Goal: Communication & Community: Answer question/provide support

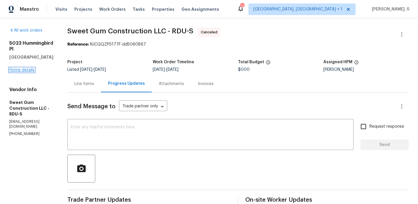
click at [25, 68] on link "Home details" at bounding box center [21, 70] width 25 height 4
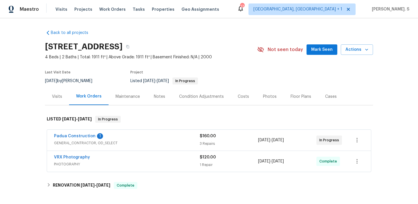
click at [84, 133] on div "Padua Construction 1 GENERAL_CONTRACTOR, OD_SELECT $160.00 3 Repairs 8/26/2025 …" at bounding box center [209, 140] width 324 height 21
click at [84, 137] on link "Padua Construction" at bounding box center [75, 136] width 42 height 4
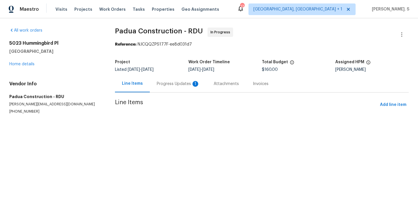
click at [155, 84] on div "Progress Updates 1" at bounding box center [178, 83] width 57 height 17
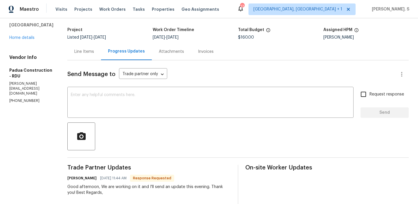
scroll to position [18, 0]
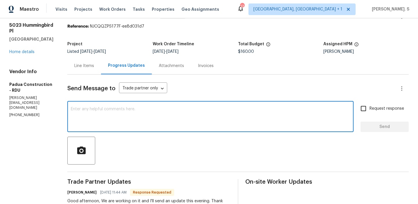
click at [133, 107] on textarea at bounding box center [210, 117] width 279 height 20
click at [114, 111] on textarea at bounding box center [210, 117] width 279 height 20
paste textarea "May we have an update on the progress of the work order?"
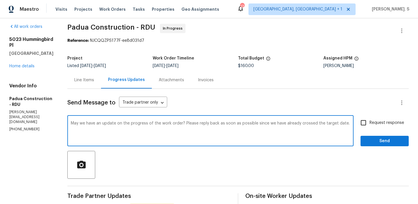
scroll to position [0, 0]
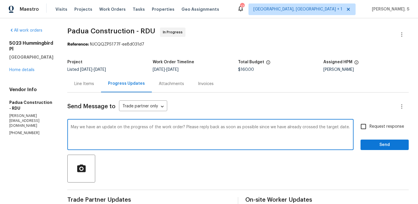
type textarea "May we have an update on the progress of the work order? Please reply back as s…"
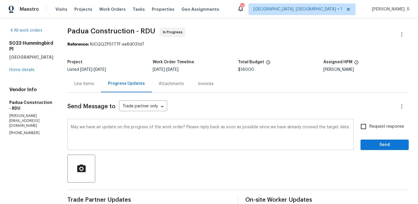
click at [142, 127] on textarea "May we have an update on the progress of the work order? Please reply back as s…" at bounding box center [210, 135] width 279 height 20
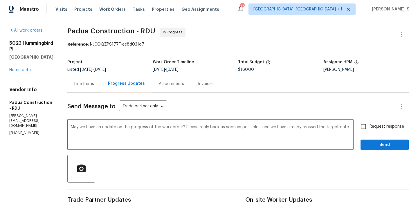
click at [142, 127] on textarea "May we have an update on the progress of the work order? Please reply back as s…" at bounding box center [210, 135] width 279 height 20
click at [363, 129] on input "Request response" at bounding box center [363, 126] width 12 height 12
checkbox input "true"
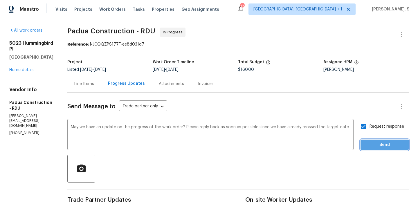
click at [370, 150] on button "Send" at bounding box center [385, 145] width 48 height 11
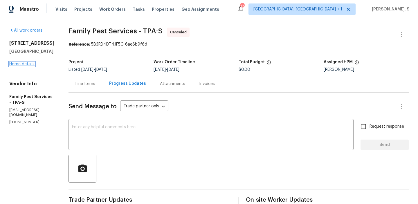
click at [17, 63] on link "Home details" at bounding box center [21, 64] width 25 height 4
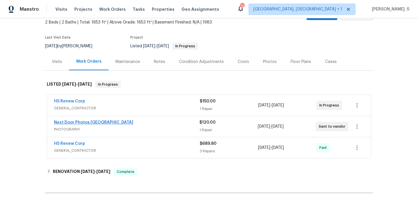
scroll to position [40, 0]
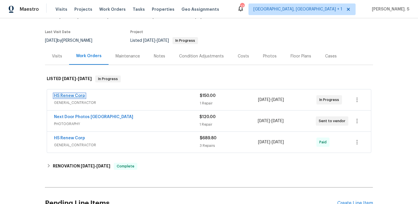
click at [78, 96] on link "HS Renew Corp" at bounding box center [69, 96] width 31 height 4
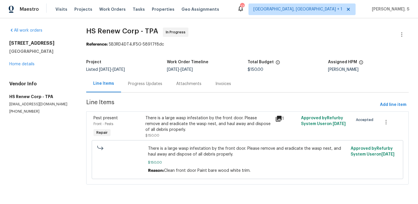
click at [154, 91] on div "Progress Updates" at bounding box center [145, 83] width 48 height 17
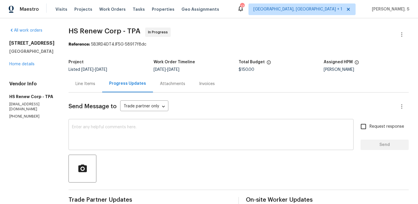
click at [115, 134] on textarea at bounding box center [211, 135] width 278 height 20
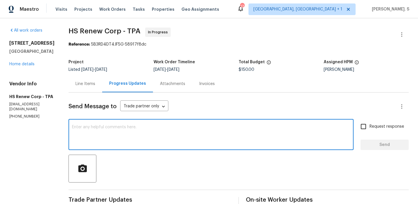
click at [124, 202] on span "Trade Partner Updates" at bounding box center [150, 200] width 163 height 6
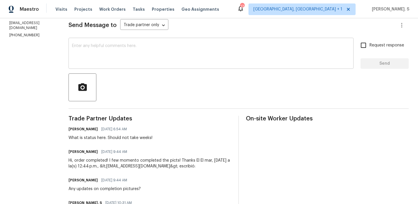
scroll to position [85, 0]
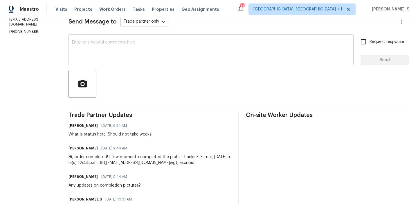
click at [112, 37] on div "x ​" at bounding box center [211, 51] width 285 height 30
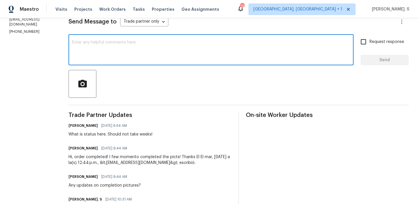
paste textarea "Hello, It's important that this work order is completed within the designated t…"
type textarea "Hello, It's important that this work order is completed within the designated t…"
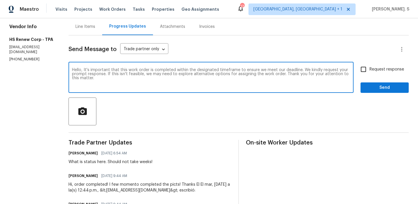
scroll to position [0, 0]
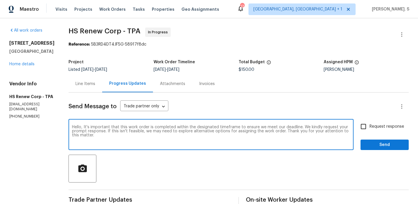
click at [84, 77] on div "Line Items" at bounding box center [86, 83] width 34 height 17
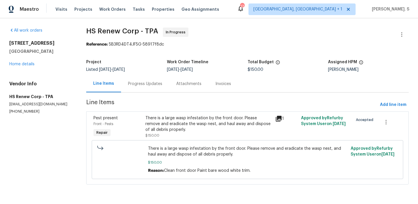
click at [133, 81] on div "Progress Updates" at bounding box center [145, 84] width 34 height 6
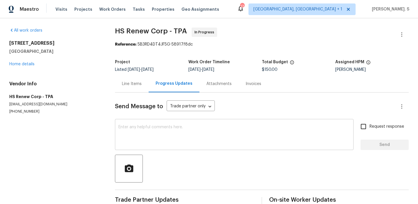
click at [157, 124] on div "x ​" at bounding box center [234, 135] width 239 height 30
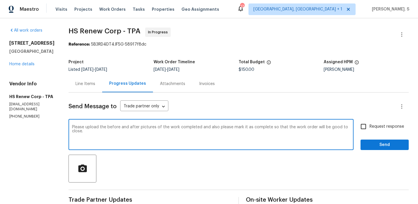
type textarea "Please upload the before and after pictures of the work completed and also plea…"
click at [157, 124] on div "Please upload the before and after pictures of the work completed and also plea…" at bounding box center [211, 135] width 285 height 30
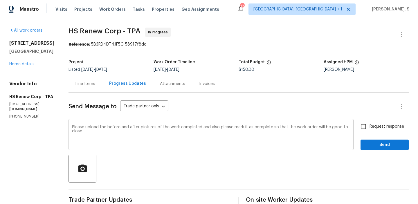
click at [157, 124] on div "Please upload the before and after pictures of the work completed and also plea…" at bounding box center [211, 135] width 285 height 30
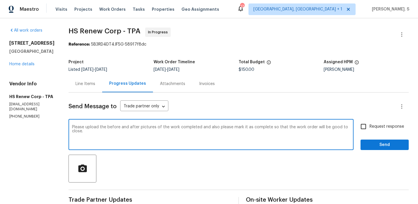
click at [157, 124] on div "Please upload the before and after pictures of the work completed and also plea…" at bounding box center [211, 135] width 285 height 30
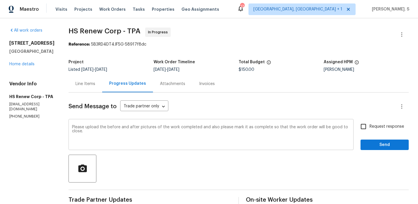
click at [157, 124] on div "Please upload the before and after pictures of the work completed and also plea…" at bounding box center [211, 135] width 285 height 30
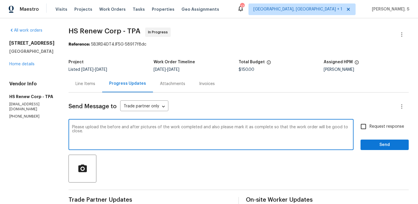
click at [158, 135] on textarea "Please upload the before and after pictures of the work completed and also plea…" at bounding box center [211, 135] width 278 height 20
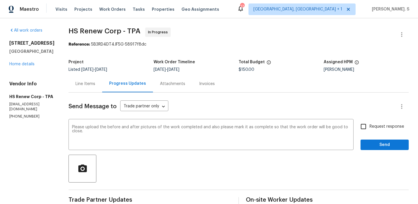
click at [380, 128] on span "Request response" at bounding box center [387, 127] width 35 height 6
click at [370, 128] on input "Request response" at bounding box center [363, 126] width 12 height 12
checkbox input "true"
click at [378, 143] on span "Send" at bounding box center [384, 144] width 39 height 7
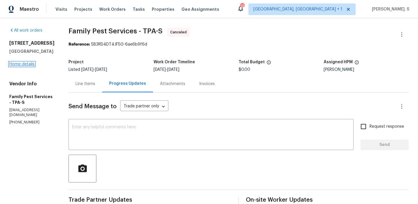
click at [28, 66] on link "Home details" at bounding box center [21, 64] width 25 height 4
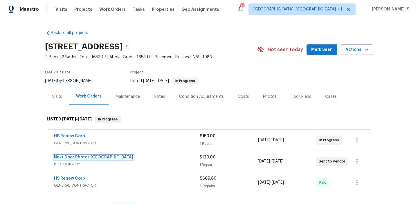
click at [68, 157] on link "Next Door Photos [GEOGRAPHIC_DATA]" at bounding box center [93, 157] width 79 height 4
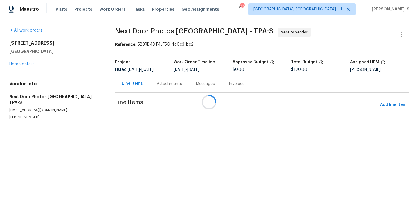
click at [196, 84] on div "Messages" at bounding box center [205, 84] width 19 height 6
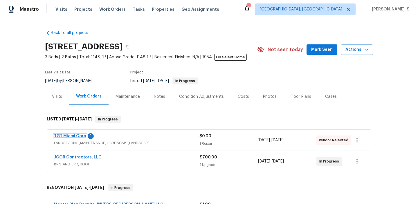
click at [77, 136] on link "TGT Miami Corp" at bounding box center [70, 136] width 32 height 4
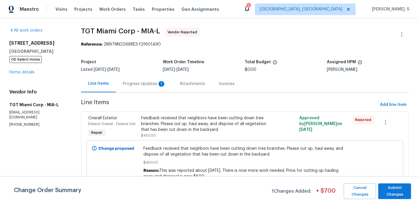
click at [145, 90] on div "Progress Updates 1" at bounding box center [144, 83] width 57 height 17
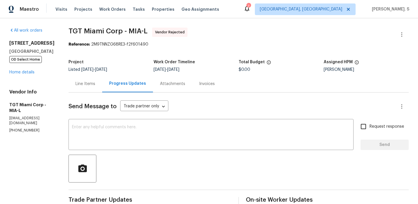
click at [72, 86] on div "Line Items" at bounding box center [86, 83] width 34 height 17
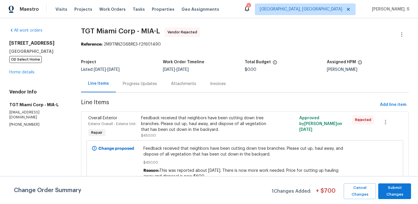
scroll to position [3, 0]
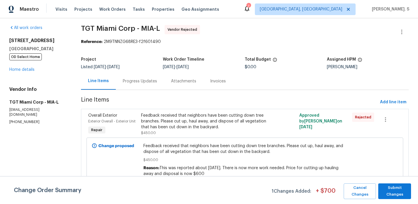
click at [140, 87] on div "Progress Updates" at bounding box center [140, 81] width 48 height 17
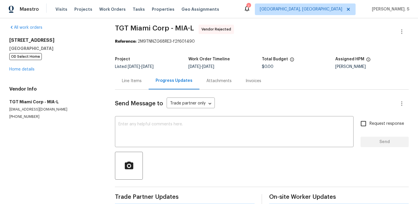
click at [144, 115] on div "Send Message to Trade partner only Trade partner only ​ x ​ Request response Se…" at bounding box center [262, 147] width 294 height 115
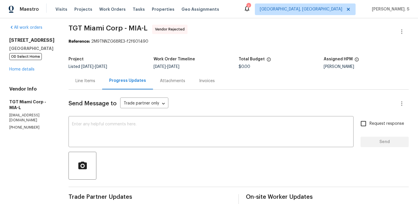
click at [144, 115] on div "Send Message to Trade partner only Trade partner only ​ x ​ Request response Se…" at bounding box center [239, 181] width 340 height 182
click at [143, 119] on div "x ​" at bounding box center [211, 133] width 285 height 30
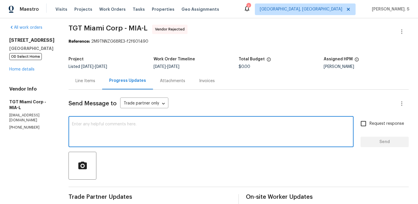
scroll to position [69, 0]
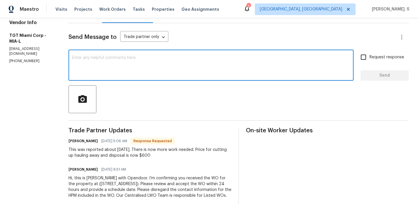
click at [93, 156] on div "This was reported about 1month ago. There is now more work needed. Price for cu…" at bounding box center [150, 153] width 163 height 12
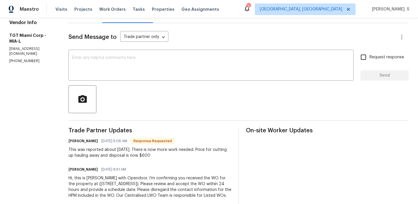
click at [93, 156] on div "This was reported about 1month ago. There is now more work needed. Price for cu…" at bounding box center [150, 153] width 163 height 12
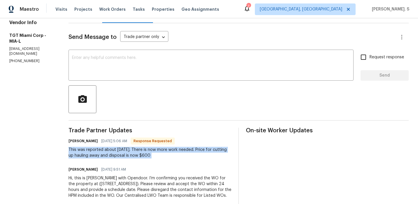
copy div "This was reported about 1month ago. There is now more work needed. Price for cu…"
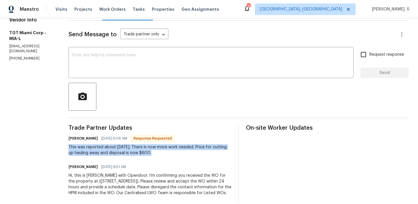
scroll to position [72, 0]
copy div "This was reported about 1month ago. There is now more work needed. Price for cu…"
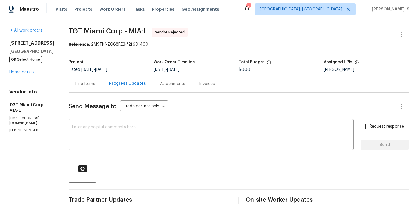
click at [119, 33] on span "TGT Miami Corp - MIA-L" at bounding box center [108, 31] width 79 height 7
copy span "TGT Miami Corp - MIA-L"
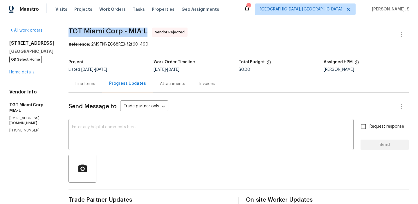
click at [95, 28] on span "TGT Miami Corp - MIA-L" at bounding box center [108, 31] width 79 height 7
click at [69, 87] on div "Line Items" at bounding box center [86, 83] width 34 height 17
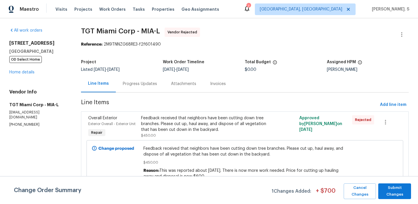
click at [197, 160] on span "$450.00" at bounding box center [244, 163] width 203 height 6
click at [204, 153] on span "Feedback received that neighbors have been cutting down tree branches. Please c…" at bounding box center [244, 152] width 203 height 12
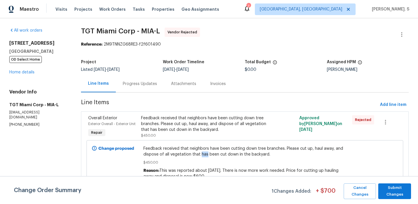
click at [204, 153] on span "Feedback received that neighbors have been cutting down tree branches. Please c…" at bounding box center [244, 152] width 203 height 12
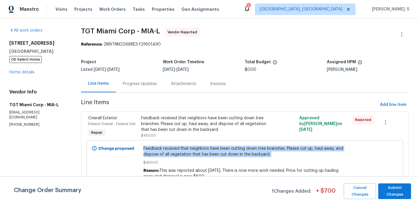
copy span "Feedback received that neighbors have been cutting down tree branches. Please c…"
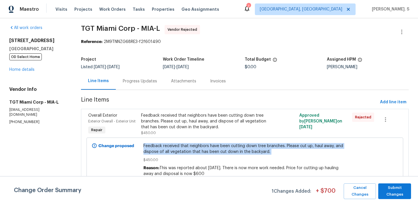
click at [131, 93] on section "TGT Miami Corp - MIA-L Vendor Rejected Reference: 2M9TNNZG68RE3-f2f601490 Proje…" at bounding box center [245, 110] width 328 height 170
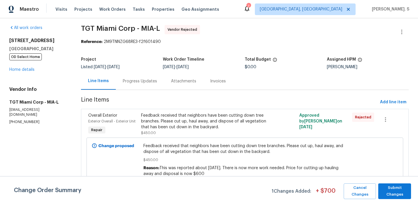
click at [133, 80] on div "Progress Updates" at bounding box center [140, 81] width 34 height 6
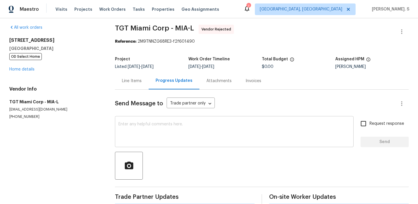
click at [139, 140] on textarea at bounding box center [234, 132] width 232 height 20
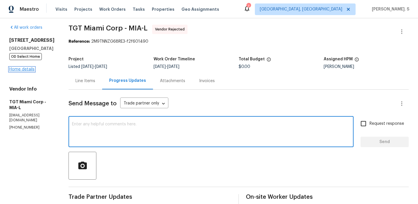
click at [18, 71] on link "Home details" at bounding box center [21, 69] width 25 height 4
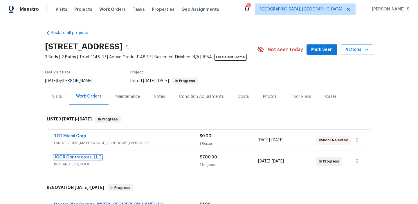
click at [93, 156] on link "JCOR Contractors, LLC" at bounding box center [78, 157] width 48 height 4
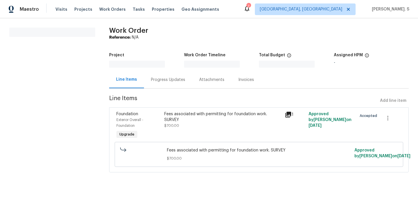
click at [159, 91] on section "Work Order Reference: N/A Project Work Order Timeline Total Budget $0.00 Assign…" at bounding box center [259, 104] width 300 height 152
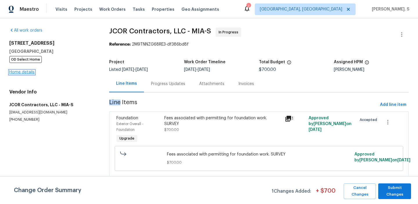
click at [19, 72] on link "Home details" at bounding box center [21, 72] width 25 height 4
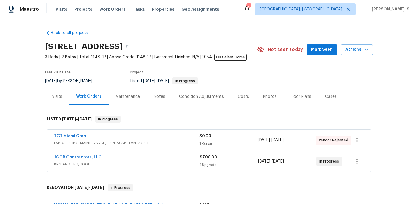
click at [79, 135] on link "TGT Miami Corp" at bounding box center [70, 136] width 32 height 4
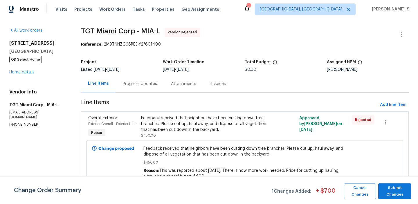
click at [113, 84] on div "Line Items" at bounding box center [98, 83] width 35 height 17
click at [145, 90] on div "Progress Updates" at bounding box center [140, 83] width 48 height 17
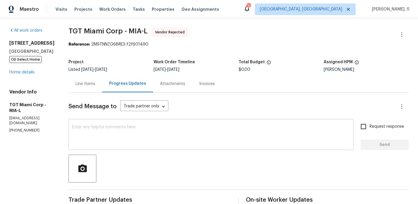
click at [146, 145] on div "x ​" at bounding box center [211, 135] width 285 height 30
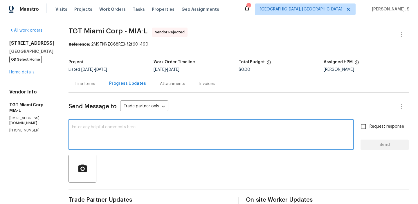
click at [140, 132] on textarea at bounding box center [211, 135] width 278 height 20
type textarea "c"
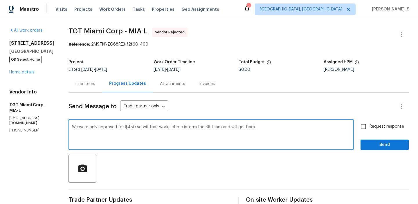
type textarea "We were only approved for $450 so will that work, let me inform the BR team and…"
click at [393, 124] on span "Request response" at bounding box center [387, 127] width 35 height 6
click at [370, 124] on input "Request response" at bounding box center [363, 126] width 12 height 12
checkbox input "true"
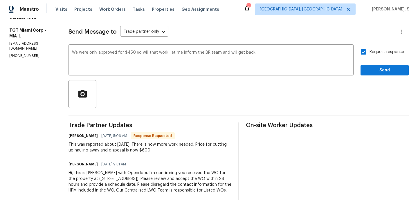
scroll to position [83, 0]
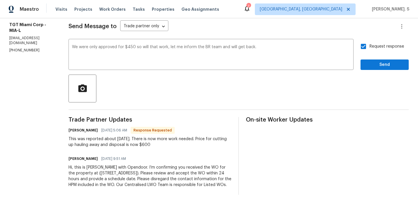
click at [410, 62] on div "All work orders 561 NE 173rd St North Miami Beach, FL 33162 OD Select Home Home…" at bounding box center [209, 71] width 418 height 266
click at [394, 61] on span "Send" at bounding box center [384, 64] width 39 height 7
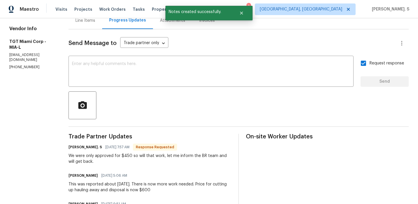
scroll to position [77, 0]
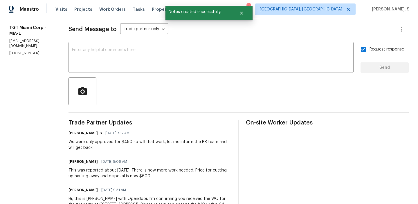
click at [132, 175] on div "This was reported about 1month ago. There is now more work needed. Price for cu…" at bounding box center [150, 174] width 163 height 12
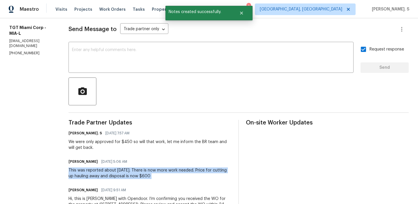
copy div "This was reported about 1month ago. There is now more work needed. Price for cu…"
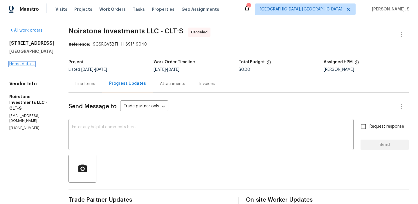
click at [24, 66] on link "Home details" at bounding box center [21, 64] width 25 height 4
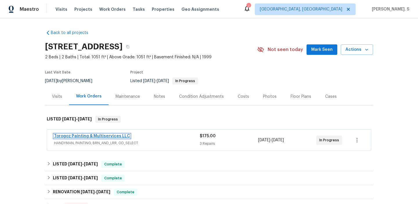
click at [68, 136] on link "Torogoz Painting & Multiservices LLC" at bounding box center [92, 136] width 76 height 4
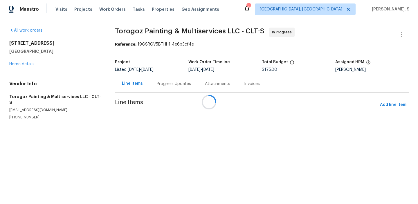
click at [162, 79] on div at bounding box center [209, 102] width 418 height 204
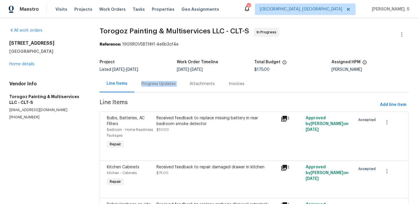
click at [162, 79] on div "Progress Updates" at bounding box center [158, 83] width 48 height 17
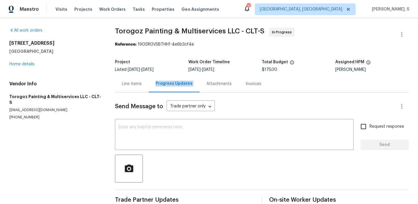
click at [162, 79] on div "Progress Updates" at bounding box center [174, 83] width 51 height 17
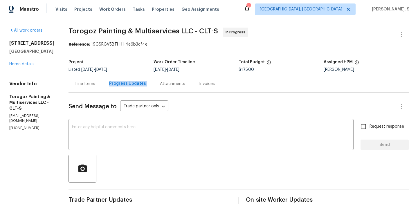
scroll to position [80, 0]
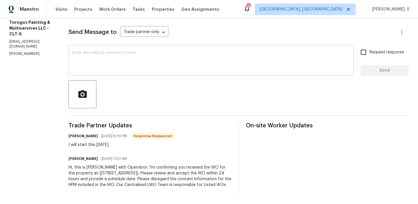
click at [151, 54] on textarea at bounding box center [211, 61] width 278 height 20
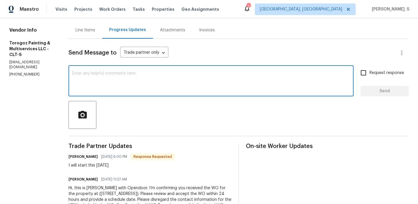
scroll to position [52, 0]
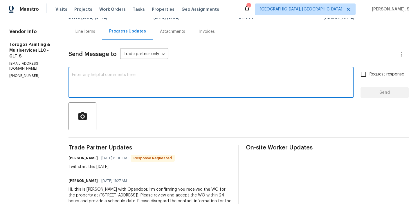
type textarea "t"
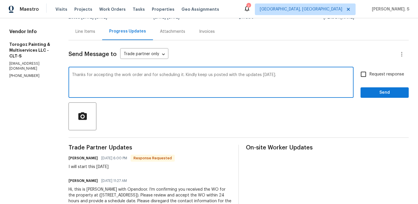
type textarea "Thanks for accepting the work order and for scheduling it. Kindly keep us poste…"
click at [127, 161] on span "[DATE] 6:00 PM" at bounding box center [114, 158] width 26 height 6
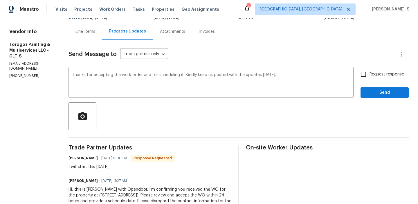
click at [127, 161] on span "[DATE] 6:00 PM" at bounding box center [114, 158] width 26 height 6
click at [135, 165] on div "I will start this [DATE]" at bounding box center [122, 167] width 106 height 6
click at [135, 165] on div "I will start this tomorrow" at bounding box center [122, 167] width 106 height 6
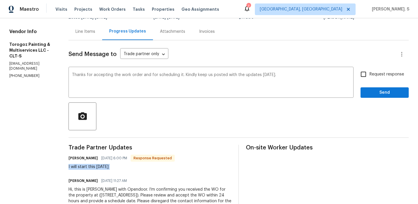
copy div "I will start this tomorrow"
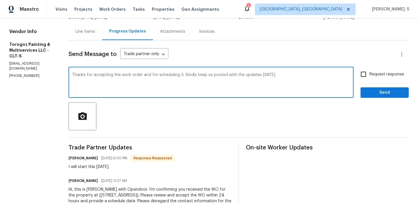
drag, startPoint x: 89, startPoint y: 75, endPoint x: 310, endPoint y: 78, distance: 221.8
click at [310, 78] on textarea "Thanks for accepting the work order and for scheduling it. Kindly keep us poste…" at bounding box center [211, 83] width 278 height 20
click at [377, 74] on span "Request response" at bounding box center [387, 74] width 35 height 6
click at [370, 74] on input "Request response" at bounding box center [363, 74] width 12 height 12
checkbox input "true"
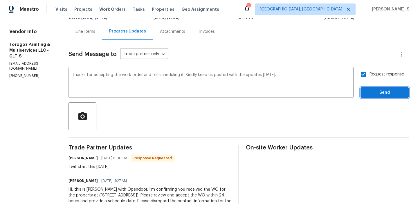
click at [377, 87] on button "Send" at bounding box center [385, 92] width 48 height 11
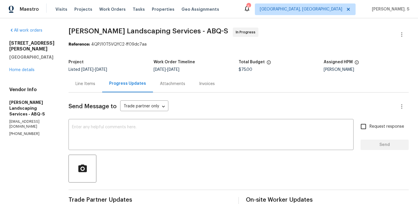
scroll to position [68, 0]
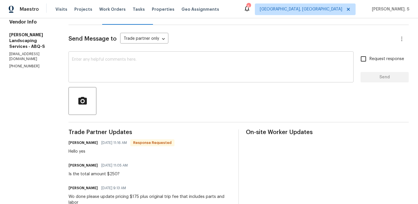
click at [128, 65] on textarea at bounding box center [211, 67] width 278 height 20
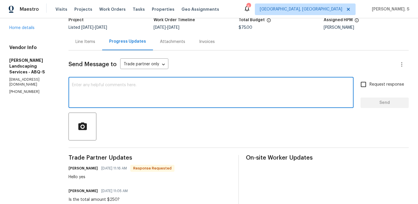
scroll to position [0, 0]
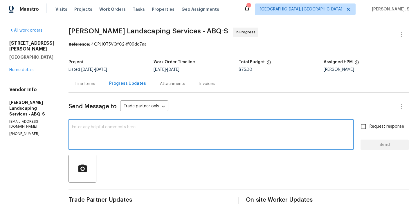
click at [91, 82] on div "Line Items" at bounding box center [85, 84] width 20 height 6
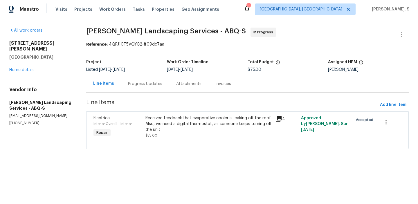
click at [216, 123] on div "Received feedback that evaporative cooler is leaking off the roof. Also, we nee…" at bounding box center [208, 123] width 126 height 17
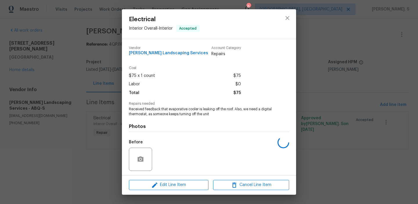
scroll to position [39, 0]
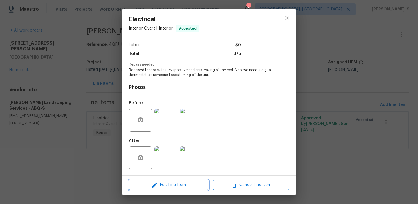
click at [177, 183] on span "Edit Line Item" at bounding box center [169, 184] width 76 height 7
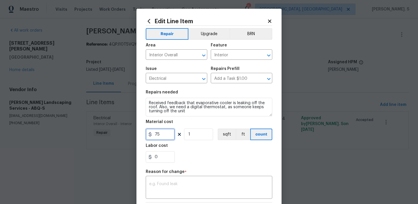
click at [159, 134] on input "75" at bounding box center [160, 135] width 29 height 12
type input "250"
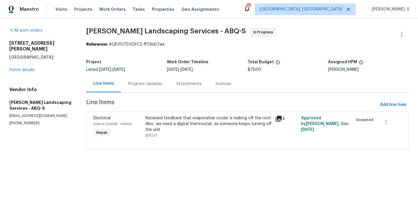
click at [347, 116] on body "Maestro Visits Projects Work Orders Tasks Properties Geo Assignments 6 Albuquer…" at bounding box center [209, 82] width 418 height 165
click at [159, 116] on div "Received feedback that evaporative cooler is leaking off the roof. Also, we nee…" at bounding box center [208, 123] width 126 height 17
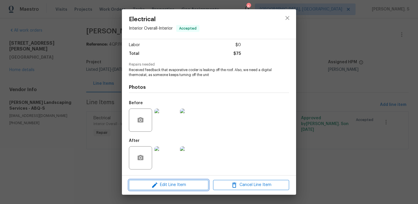
click at [159, 180] on button "Edit Line Item" at bounding box center [169, 185] width 80 height 10
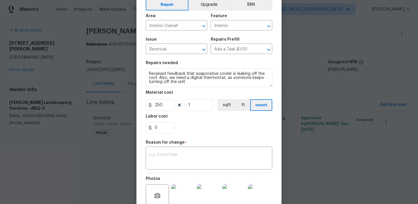
scroll to position [46, 0]
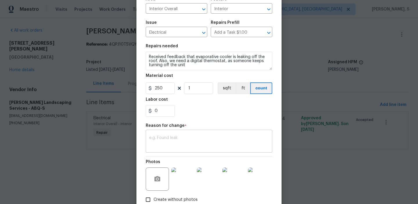
click at [186, 147] on textarea at bounding box center [209, 142] width 120 height 12
paste textarea "(GJ) Updated per vendor’s final cost."
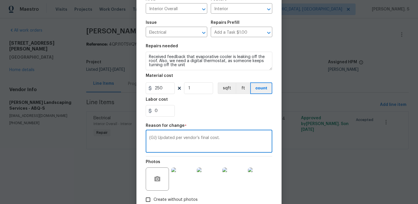
scroll to position [82, 0]
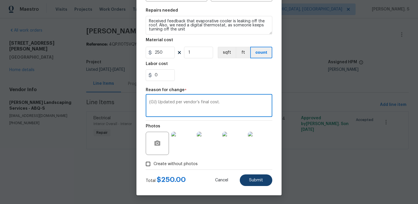
type textarea "(GJ) Updated per vendor’s final cost."
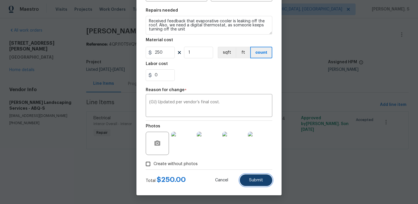
click at [255, 181] on span "Submit" at bounding box center [256, 180] width 14 height 4
type input "75"
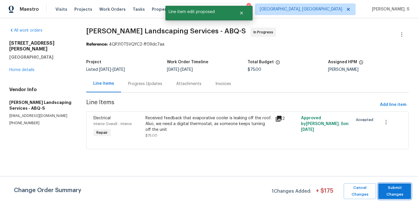
click at [387, 190] on span "Submit Changes" at bounding box center [394, 191] width 27 height 13
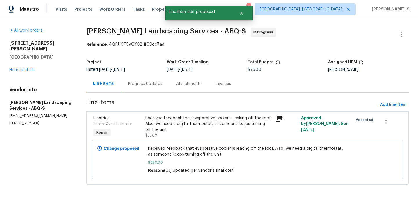
click at [140, 84] on div "Progress Updates" at bounding box center [145, 84] width 34 height 6
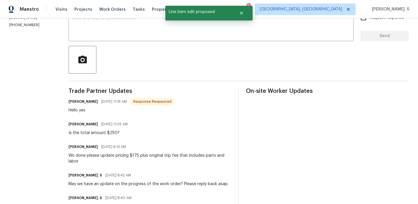
scroll to position [108, 0]
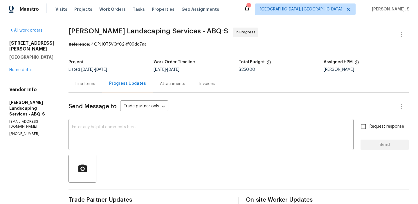
click at [108, 132] on textarea at bounding box center [211, 135] width 278 height 20
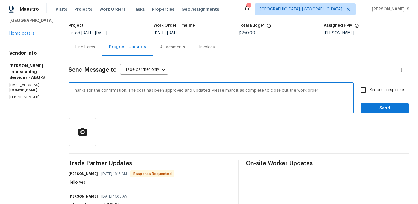
scroll to position [81, 0]
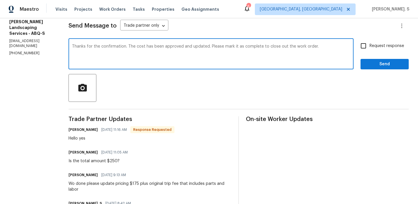
type textarea "Thanks for the confirmation. The cost has been approved and updated. Please mar…"
click at [98, 159] on div "Is the total amount $250?" at bounding box center [100, 161] width 63 height 6
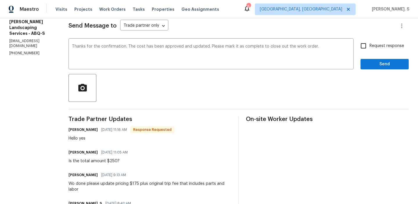
click at [98, 159] on div "Is the total amount $250?" at bounding box center [100, 161] width 63 height 6
click at [163, 47] on textarea "Thanks for the confirmation. The cost has been approved and updated. Please mar…" at bounding box center [211, 54] width 278 height 20
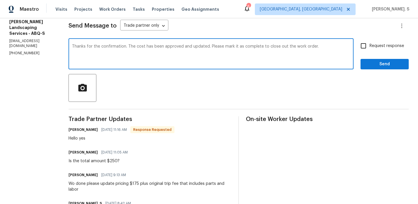
click at [163, 47] on textarea "Thanks for the confirmation. The cost has been approved and updated. Please mar…" at bounding box center [211, 54] width 278 height 20
click at [387, 44] on span "Request response" at bounding box center [387, 46] width 35 height 6
click at [370, 44] on input "Request response" at bounding box center [363, 46] width 12 height 12
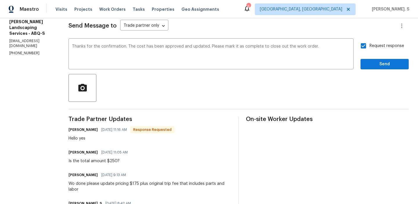
click at [387, 44] on span "Request response" at bounding box center [387, 46] width 35 height 6
click at [370, 44] on input "Request response" at bounding box center [363, 46] width 12 height 12
click at [380, 45] on span "Request response" at bounding box center [387, 46] width 35 height 6
click at [370, 45] on input "Request response" at bounding box center [363, 46] width 12 height 12
checkbox input "true"
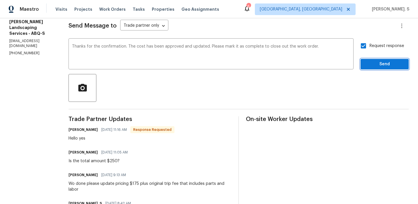
click at [380, 67] on span "Send" at bounding box center [384, 64] width 39 height 7
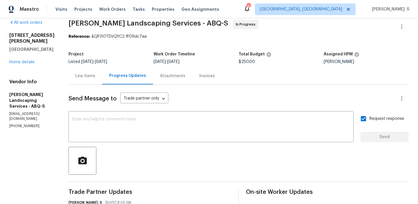
scroll to position [0, 0]
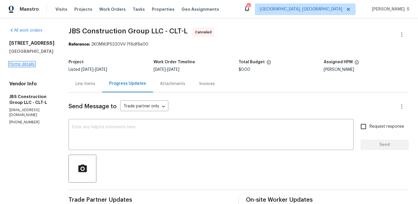
click at [21, 64] on link "Home details" at bounding box center [21, 64] width 25 height 4
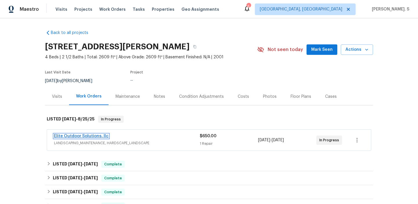
click at [77, 136] on link "Elite Outdoor Solutions, llc" at bounding box center [81, 136] width 55 height 4
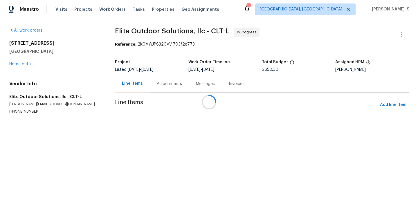
click at [177, 78] on div at bounding box center [209, 102] width 418 height 204
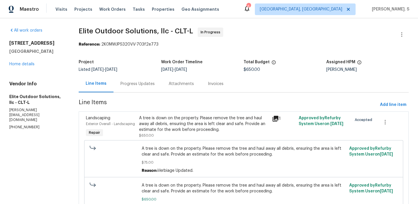
click at [177, 78] on div "Attachments" at bounding box center [181, 83] width 39 height 17
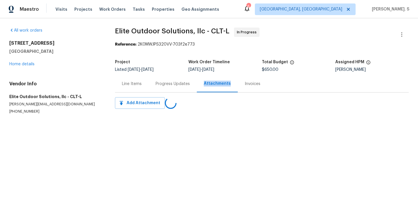
click at [177, 78] on div "Progress Updates" at bounding box center [173, 83] width 48 height 17
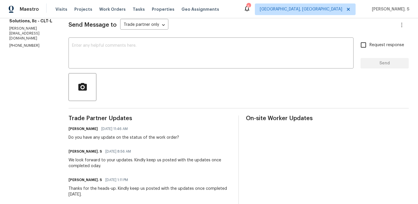
scroll to position [80, 0]
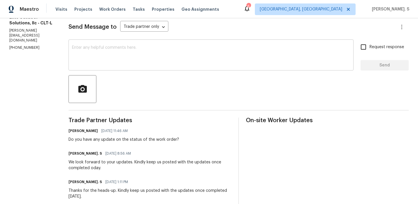
click at [136, 46] on textarea at bounding box center [211, 56] width 278 height 20
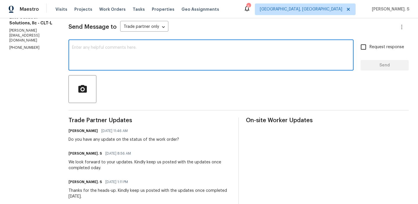
paste textarea "Hello, It's important that this work order is completed within the designated t…"
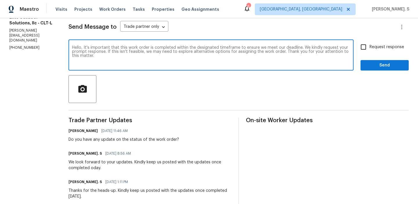
drag, startPoint x: 258, startPoint y: 50, endPoint x: 393, endPoint y: 49, distance: 135.0
click at [393, 50] on div "Hello, It's important that this work order is completed within the designated t…" at bounding box center [239, 56] width 340 height 30
click at [276, 55] on textarea "Hello, It's important that this work order is completed within the designated t…" at bounding box center [211, 56] width 278 height 20
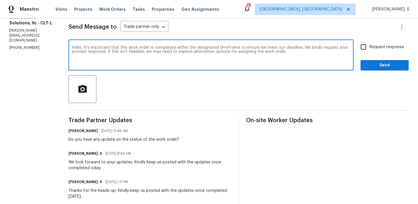
type textarea "Hello, It's important that this work order is completed within the designated t…"
click at [392, 53] on div "Request response Send" at bounding box center [385, 56] width 48 height 30
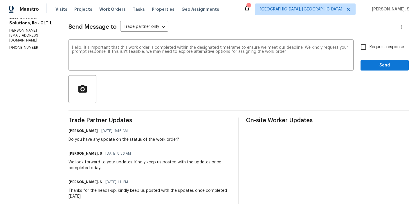
click at [389, 49] on span "Request response" at bounding box center [387, 47] width 35 height 6
click at [370, 49] on input "Request response" at bounding box center [363, 47] width 12 height 12
checkbox input "true"
click at [378, 68] on span "Send" at bounding box center [384, 65] width 39 height 7
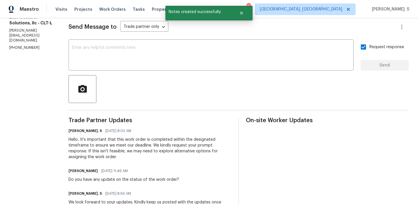
click at [24, 50] on p "(704) 779-0386" at bounding box center [31, 47] width 45 height 5
copy p "(704) 779-0386"
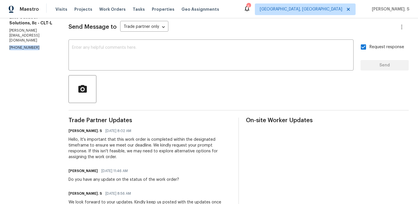
click at [22, 43] on p "walter@eosnc.com" at bounding box center [31, 35] width 45 height 15
copy p "walter@eosnc.com"
click at [97, 142] on div "Hello, It's important that this work order is completed within the designated t…" at bounding box center [150, 148] width 163 height 23
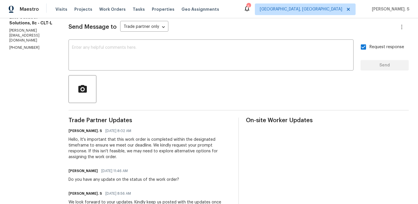
click at [97, 142] on div "Hello, It's important that this work order is completed within the designated t…" at bounding box center [150, 148] width 163 height 23
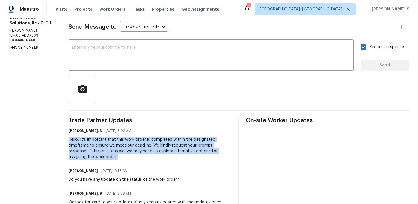
copy div "Hello, It's important that this work order is completed within the designated t…"
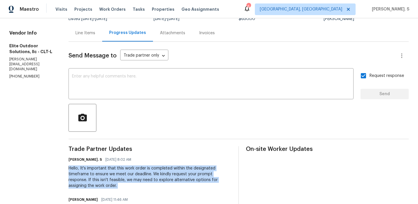
scroll to position [40, 0]
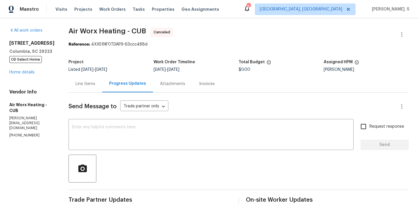
click at [19, 87] on div "All work orders [STREET_ADDRESS] OD Select Home Home details Vendor Info Air Wo…" at bounding box center [31, 83] width 45 height 111
click at [19, 74] on link "Home details" at bounding box center [21, 72] width 25 height 4
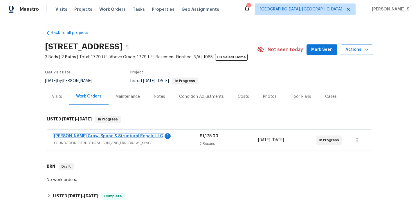
click at [116, 137] on link "[PERSON_NAME] Crawl Space & Structural Repair, LLC" at bounding box center [108, 136] width 109 height 4
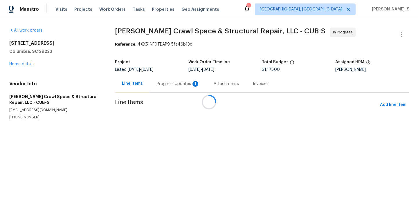
click at [167, 89] on div at bounding box center [209, 102] width 418 height 204
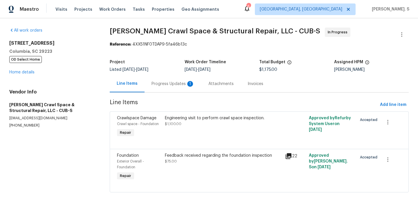
click at [167, 89] on div "Progress Updates 1" at bounding box center [173, 83] width 57 height 17
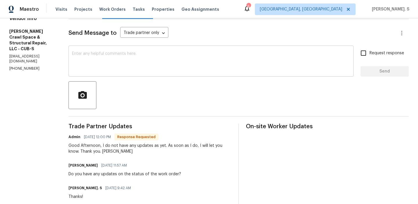
scroll to position [87, 0]
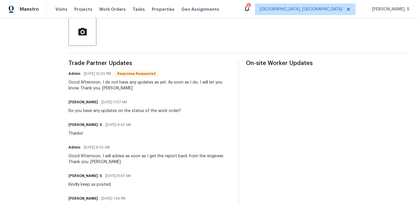
scroll to position [38, 0]
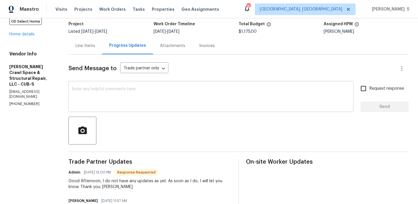
click at [157, 92] on textarea at bounding box center [211, 97] width 278 height 20
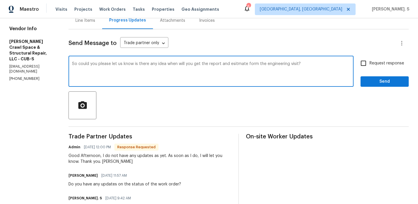
scroll to position [53, 0]
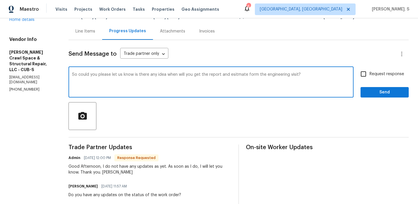
click at [167, 76] on textarea "So could you please let us know is there any idea when will you get the report …" at bounding box center [211, 83] width 278 height 20
paste textarea ""Could you please let us know if you have an idea of when the report and estima…"
click at [80, 73] on textarea ""Could you please let us know if you have an idea of when the report and estima…" at bounding box center [211, 83] width 278 height 20
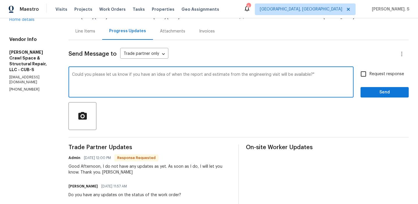
click at [320, 73] on textarea "Could you please let us know if you have an idea of when the report and estimat…" at bounding box center [211, 83] width 278 height 20
type textarea "Could you please let us know if you have an idea of when the report and estimat…"
click at [370, 75] on span "Request response" at bounding box center [387, 74] width 35 height 6
click at [370, 75] on input "Request response" at bounding box center [363, 74] width 12 height 12
checkbox input "true"
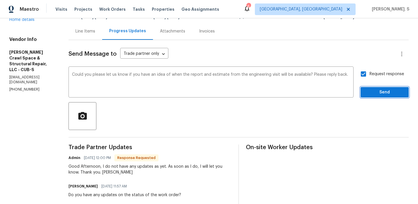
click at [375, 91] on span "Send" at bounding box center [384, 92] width 39 height 7
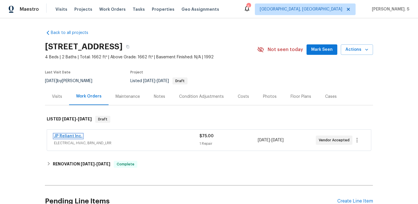
click at [66, 136] on link "JP Reliant Inc." at bounding box center [68, 136] width 28 height 4
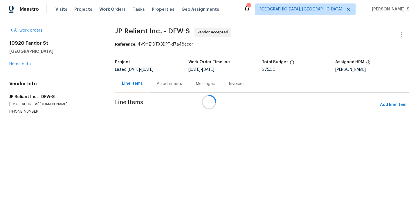
click at [152, 78] on div at bounding box center [209, 102] width 418 height 204
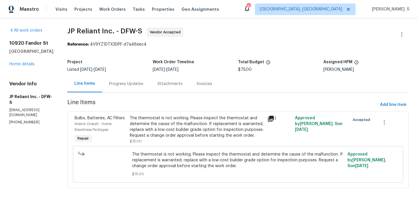
click at [152, 78] on div "Attachments" at bounding box center [169, 83] width 39 height 17
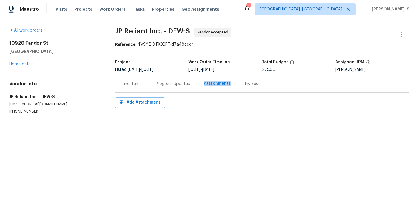
click at [154, 75] on div "Progress Updates" at bounding box center [173, 83] width 48 height 17
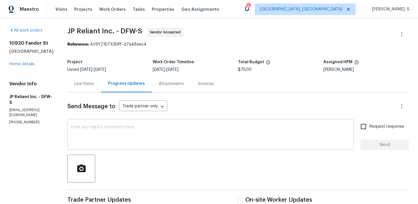
click at [135, 125] on div "x ​" at bounding box center [210, 135] width 286 height 30
paste textarea "Hello, It's important that this work order is completed within the designated t…"
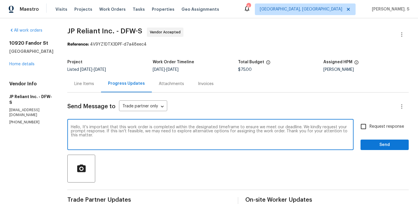
drag, startPoint x: 285, startPoint y: 132, endPoint x: 300, endPoint y: 144, distance: 18.2
click at [300, 144] on textarea "Hello, It's important that this work order is completed within the designated t…" at bounding box center [210, 135] width 279 height 20
type textarea "Hello, It's important that this work order is completed within the designated t…"
click at [21, 120] on p "(214) 682-9441" at bounding box center [31, 122] width 44 height 5
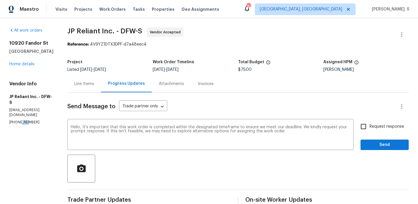
click at [21, 120] on p "(214) 682-9441" at bounding box center [31, 122] width 44 height 5
copy p "(214) 682-9441"
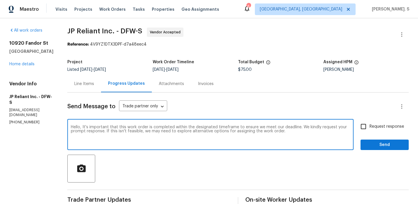
click at [112, 141] on textarea "Hello, It's important that this work order is completed within the designated t…" at bounding box center [210, 135] width 279 height 20
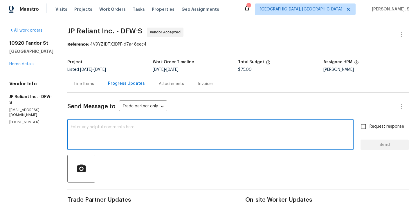
click at [133, 148] on div "x ​" at bounding box center [210, 135] width 286 height 30
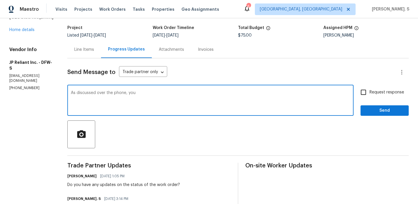
scroll to position [53, 0]
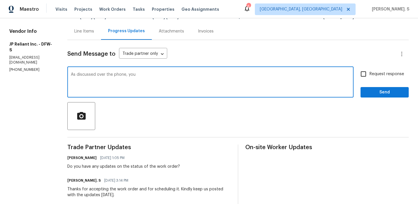
type textarea "As discussed over the phone, you"
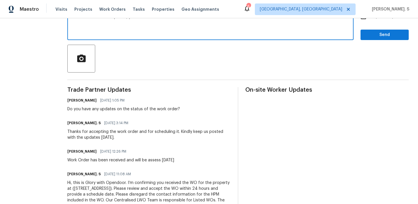
scroll to position [0, 0]
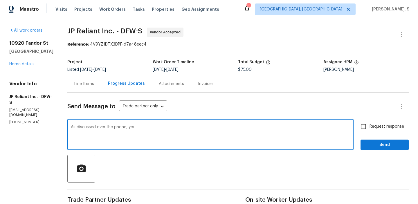
click at [98, 127] on textarea "As discussed over the phone, you" at bounding box center [210, 135] width 279 height 20
click at [91, 82] on div "Line Items" at bounding box center [84, 84] width 20 height 6
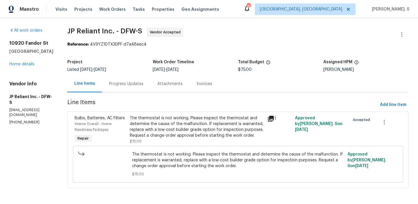
click at [130, 82] on div "Progress Updates" at bounding box center [126, 84] width 34 height 6
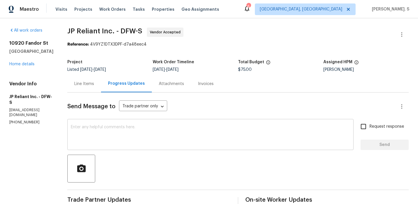
click at [107, 126] on textarea at bounding box center [210, 135] width 279 height 20
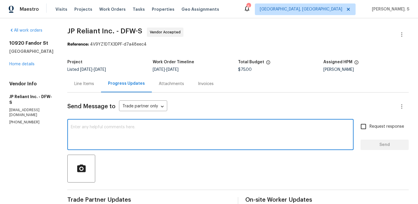
paste textarea "As discussed over the phone, you"
paste textarea "echnician had visited but needed to return due to additional issues found durin…"
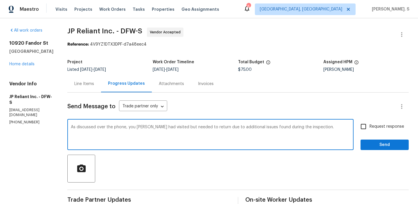
click at [139, 128] on textarea "As discussed over the phone, you echnician had visited but needed to return due…" at bounding box center [210, 135] width 279 height 20
click at [0, 0] on div "the technician" at bounding box center [0, 0] width 0 height 0
paste textarea "I believe he was on his way there now. So let me find out what he said and I wi…"
click at [104, 132] on textarea "As discussed over the phone, you stated that the technician had visited but nee…" at bounding box center [210, 135] width 279 height 20
paste textarea "I believe he was on his way there now. So let me find out what he said and I wi…"
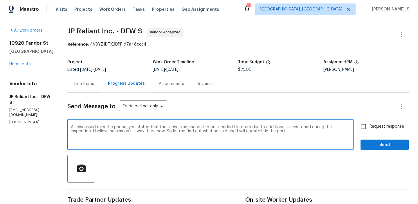
click at [289, 134] on textarea "As discussed over the phone, you stated that the technician had visited but nee…" at bounding box center [210, 135] width 279 height 20
click at [294, 135] on textarea "As discussed over the phone, you stated that the technician had visited but nee…" at bounding box center [210, 135] width 279 height 20
click at [323, 132] on textarea "As discussed over the phone, you stated that the technician had visited but nee…" at bounding box center [210, 135] width 279 height 20
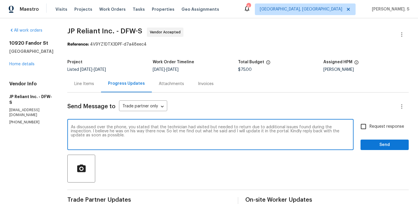
click at [323, 132] on textarea "As discussed over the phone, you stated that the technician had visited but nee…" at bounding box center [210, 135] width 279 height 20
type textarea "As discussed over the phone, you stated that the technician had visited but nee…"
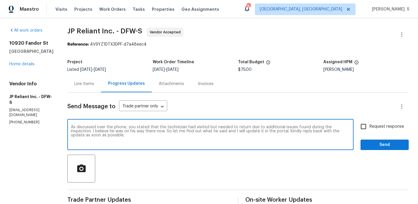
click at [367, 128] on input "Request response" at bounding box center [363, 126] width 12 height 12
checkbox input "true"
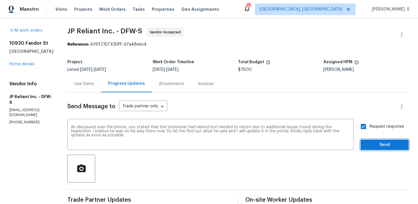
click at [370, 148] on span "Send" at bounding box center [384, 144] width 39 height 7
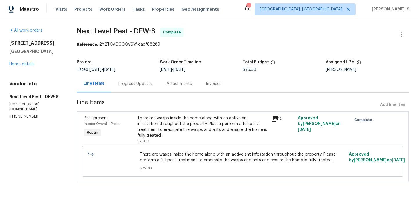
click at [24, 66] on div "1209 Sylvan Dr Garland, TX 75040 Home details" at bounding box center [35, 53] width 53 height 27
click at [24, 66] on link "Home details" at bounding box center [21, 64] width 25 height 4
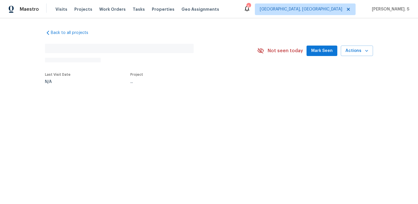
click at [24, 66] on div "Back to all projects No address found N/A Not seen today Mark Seen Actions Last…" at bounding box center [209, 70] width 418 height 104
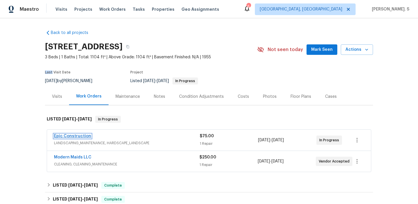
click at [78, 135] on link "Epic Construction" at bounding box center [72, 136] width 37 height 4
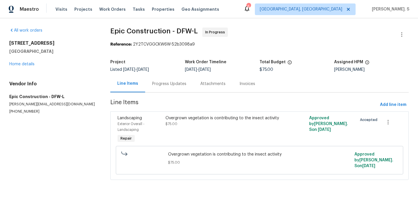
click at [155, 82] on div "Progress Updates" at bounding box center [169, 84] width 34 height 6
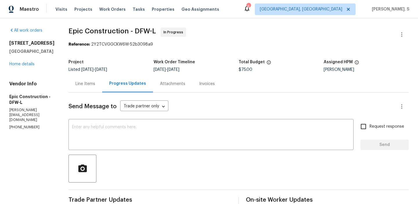
click at [37, 125] on p "(214) 208-1878" at bounding box center [31, 127] width 45 height 5
copy p "(214) 208-1878"
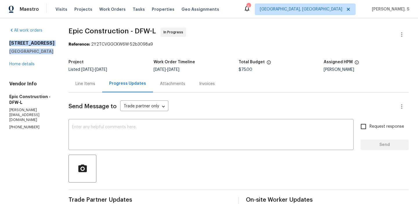
drag, startPoint x: 46, startPoint y: 51, endPoint x: 6, endPoint y: 45, distance: 40.5
click at [6, 45] on div "All work orders 1209 Sylvan Dr Garland, TX 75040 Home details Vendor Info Epic …" at bounding box center [209, 179] width 418 height 323
copy div "1209 Sylvan Dr Garland, TX 75040"
click at [138, 129] on textarea at bounding box center [211, 135] width 278 height 20
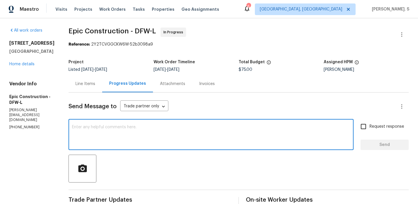
paste textarea "Hello, It's important that this work order is completed within the designated t…"
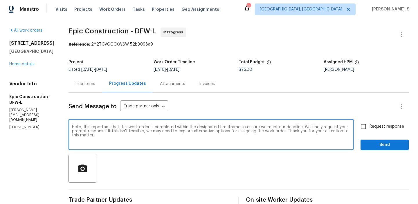
drag, startPoint x: 260, startPoint y: 132, endPoint x: 376, endPoint y: 132, distance: 115.8
click at [376, 132] on div "Hello, It's important that this work order is completed within the designated t…" at bounding box center [239, 135] width 340 height 30
click at [252, 139] on textarea "Hello, It's important that this work order is completed within the designated t…" at bounding box center [211, 135] width 278 height 20
click at [255, 125] on textarea "Hello, It's important that this work order is completed within the designated t…" at bounding box center [211, 135] width 278 height 20
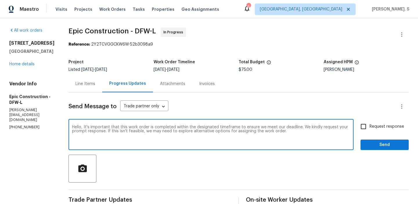
click at [255, 125] on textarea "Hello, It's important that this work order is completed within the designated t…" at bounding box center [211, 135] width 278 height 20
type textarea "Hello, It's important that this work order is completed within the designated t…"
click at [365, 123] on input "Request response" at bounding box center [363, 126] width 12 height 12
checkbox input "true"
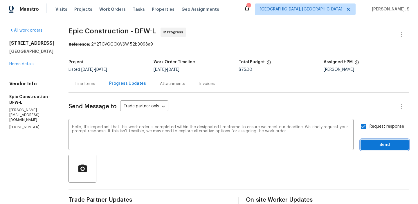
click at [368, 145] on span "Send" at bounding box center [384, 144] width 39 height 7
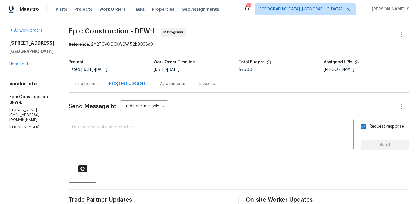
click at [25, 115] on p "kris@epic-constructioninc.com" at bounding box center [31, 115] width 45 height 15
copy p "kris@epic-constructioninc.com"
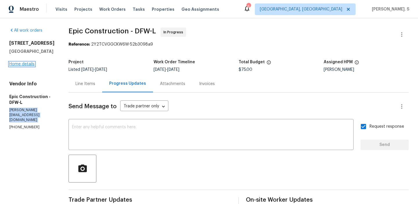
click at [24, 64] on link "Home details" at bounding box center [21, 64] width 25 height 4
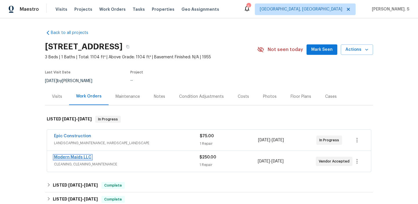
click at [75, 156] on link "Modern Maids LLC" at bounding box center [72, 157] width 37 height 4
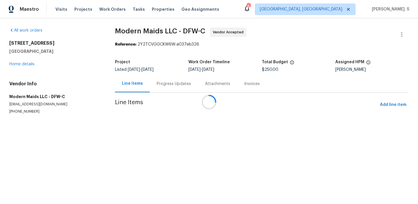
click at [162, 89] on div at bounding box center [209, 102] width 418 height 204
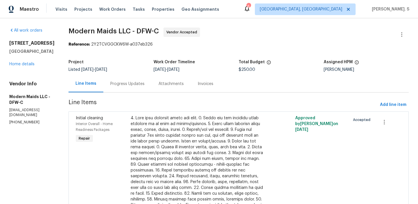
click at [162, 89] on div "Attachments" at bounding box center [171, 83] width 39 height 17
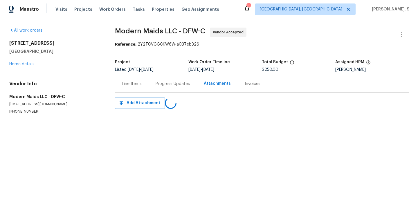
click at [162, 89] on div "Progress Updates" at bounding box center [173, 83] width 48 height 17
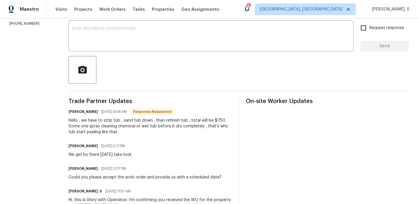
scroll to position [121, 0]
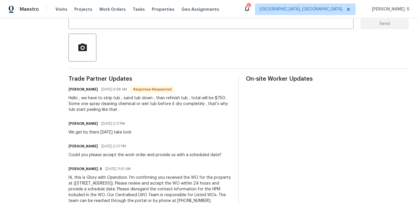
click at [90, 97] on div "Hello , we have to strip tub , sand tub down , than refinish tub , total will b…" at bounding box center [150, 103] width 163 height 17
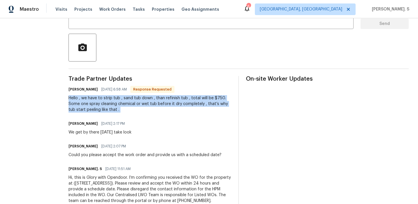
click at [90, 97] on div "Hello , we have to strip tub , sand tub down , than refinish tub , total will b…" at bounding box center [150, 103] width 163 height 17
copy div "Hello , we have to strip tub , sand tub down , than refinish tub , total will b…"
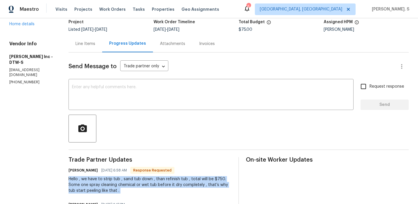
scroll to position [0, 0]
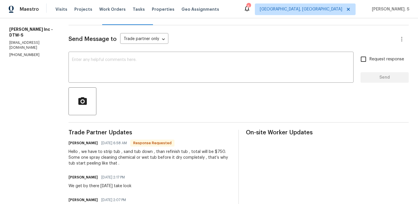
scroll to position [57, 0]
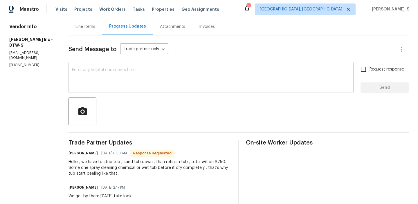
click at [94, 88] on textarea at bounding box center [211, 78] width 278 height 20
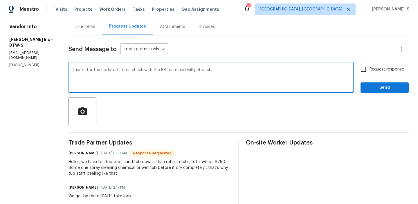
type textarea "Thanks for the update. Let me check with the BR team and will get back."
click at [81, 182] on div "Trade Partner Updates [PERSON_NAME] [DATE] 6:58 AM Response Requested Hello , w…" at bounding box center [150, 207] width 163 height 135
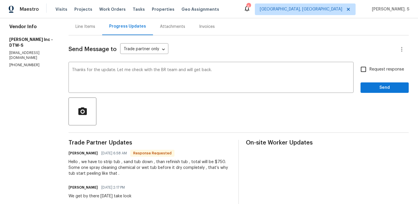
click at [81, 182] on div "Trade Partner Updates [PERSON_NAME] [DATE] 6:58 AM Response Requested Hello , w…" at bounding box center [150, 207] width 163 height 135
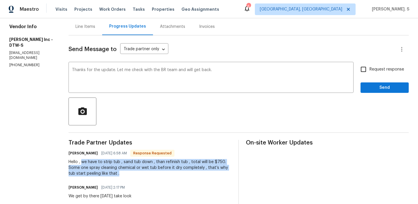
drag, startPoint x: 80, startPoint y: 162, endPoint x: 136, endPoint y: 174, distance: 56.9
click at [136, 174] on div "Hello , we have to strip tub , sand tub down , than refinish tub , total will b…" at bounding box center [150, 167] width 163 height 17
copy div "we have to strip tub , sand tub down , than refinish tub , total will be $750. …"
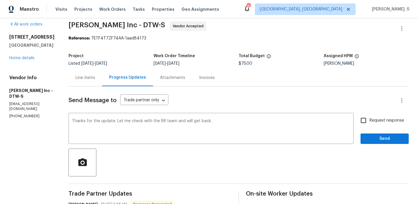
scroll to position [0, 0]
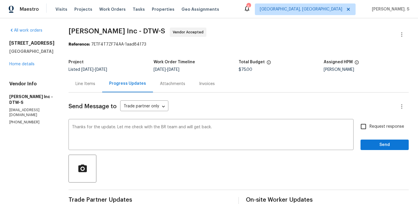
click at [100, 32] on span "Michael Radney Inc - DTW-S" at bounding box center [117, 31] width 97 height 7
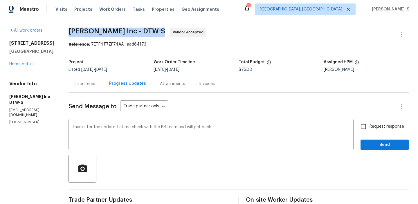
click at [100, 32] on span "Michael Radney Inc - DTW-S" at bounding box center [117, 31] width 97 height 7
copy span "Michael Radney Inc - DTW-S"
click at [372, 124] on span "Request response" at bounding box center [387, 127] width 35 height 6
click at [370, 124] on input "Request response" at bounding box center [363, 126] width 12 height 12
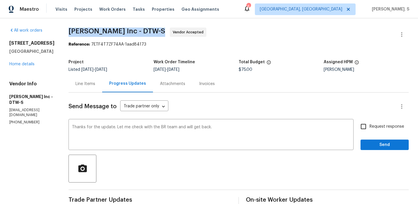
checkbox input "true"
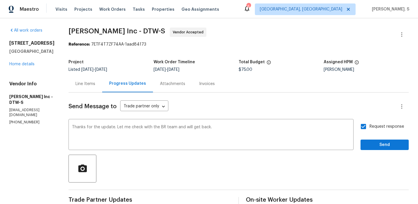
click at [375, 146] on span "Send" at bounding box center [384, 144] width 39 height 7
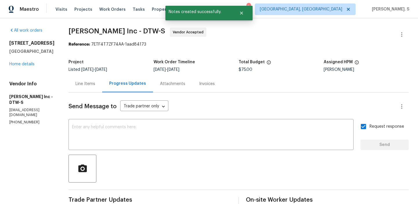
click at [82, 87] on div "Line Items" at bounding box center [86, 83] width 34 height 17
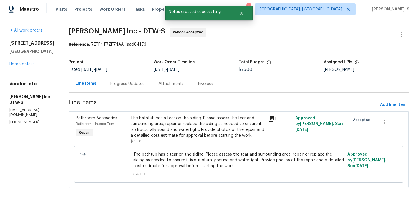
click at [167, 163] on span "The bathtub has a tear on the siding. Please assess the tear and surrounding ar…" at bounding box center [238, 160] width 211 height 17
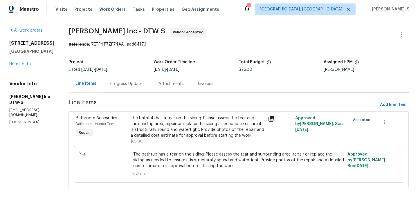
click at [167, 163] on span "The bathtub has a tear on the siding. Please assess the tear and surrounding ar…" at bounding box center [238, 160] width 211 height 17
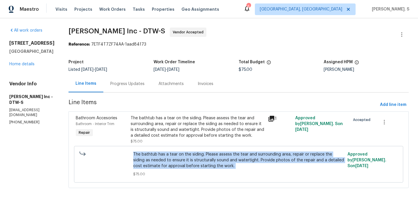
copy span "The bathtub has a tear on the siding. Please assess the tear and surrounding ar…"
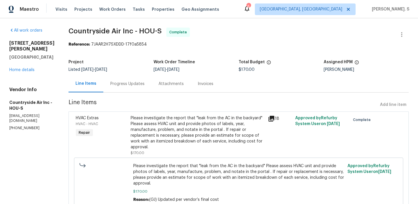
click at [129, 90] on div "Progress Updates" at bounding box center [127, 83] width 48 height 17
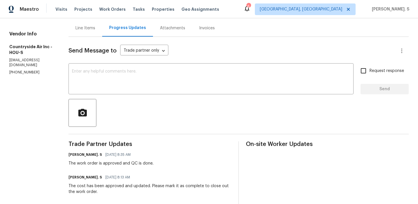
scroll to position [34, 0]
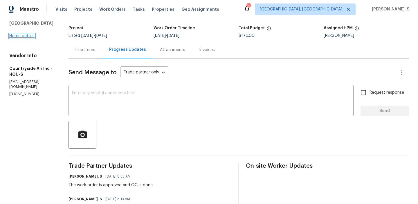
click at [20, 37] on link "Home details" at bounding box center [21, 36] width 25 height 4
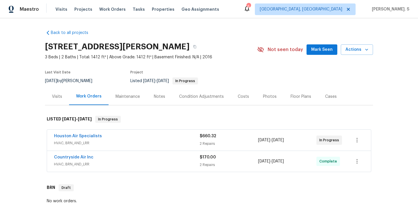
click at [73, 133] on div "Houston Air Specialists HVAC, BRN_AND_LRR $660.32 2 Repairs [DATE] - [DATE] In …" at bounding box center [209, 140] width 324 height 21
click at [73, 135] on link "Houston Air Specialists" at bounding box center [78, 136] width 48 height 4
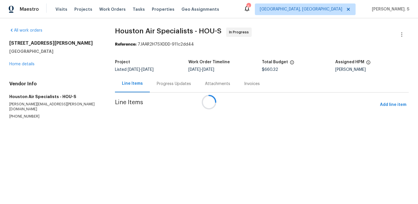
click at [154, 81] on div at bounding box center [209, 102] width 418 height 204
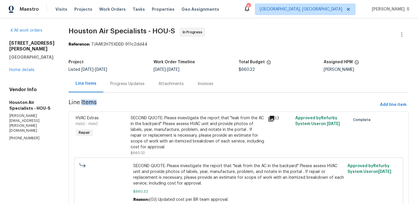
click at [154, 81] on div "Attachments" at bounding box center [171, 83] width 39 height 17
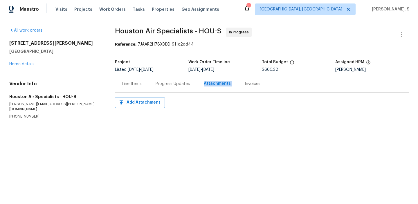
click at [154, 81] on div "Progress Updates" at bounding box center [173, 83] width 48 height 17
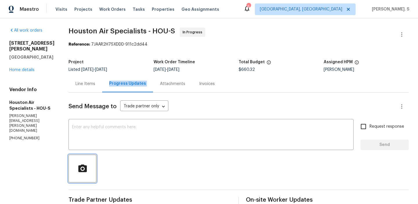
click at [81, 175] on button "button" at bounding box center [83, 169] width 28 height 28
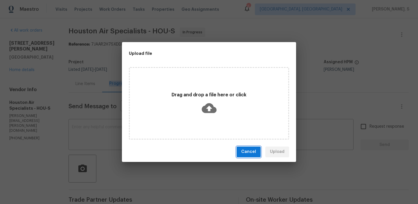
click at [248, 151] on span "Cancel" at bounding box center [248, 151] width 15 height 7
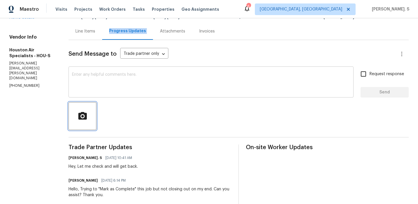
scroll to position [84, 0]
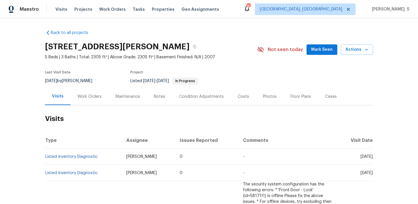
click at [93, 95] on div "Work Orders" at bounding box center [90, 97] width 24 height 6
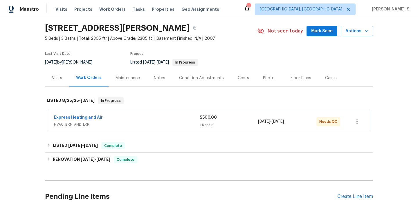
scroll to position [31, 0]
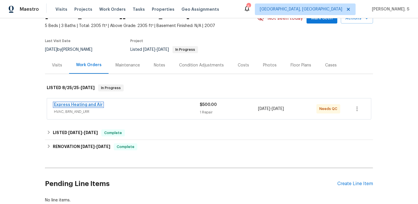
click at [82, 103] on link "Express Heating and Air" at bounding box center [78, 105] width 49 height 4
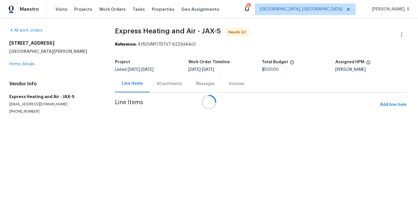
click at [180, 79] on div at bounding box center [209, 102] width 418 height 204
click at [198, 79] on div "Attachments" at bounding box center [217, 83] width 39 height 17
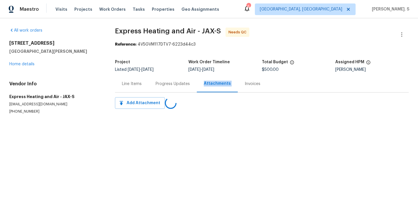
click at [180, 79] on div "Progress Updates" at bounding box center [173, 83] width 48 height 17
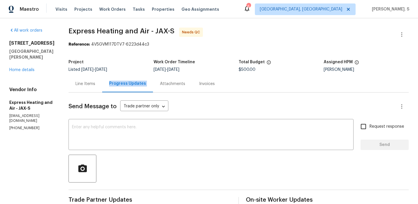
click at [95, 83] on div "Line Items" at bounding box center [85, 84] width 20 height 6
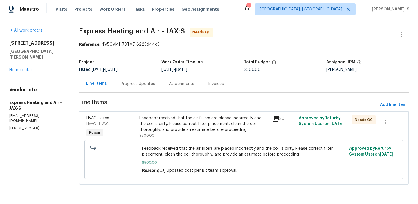
click at [206, 134] on div "Feedback received that the air filters are placed incorrectly and the coil is d…" at bounding box center [203, 126] width 129 height 23
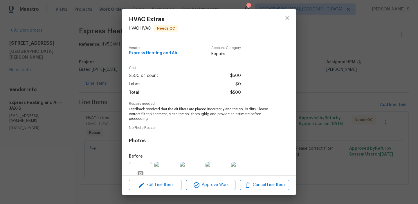
scroll to position [53, 0]
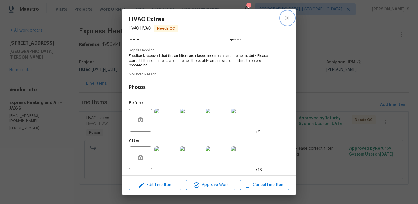
click at [287, 20] on icon "close" at bounding box center [287, 18] width 7 height 7
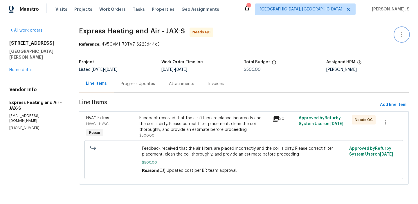
click at [399, 33] on icon "button" at bounding box center [401, 34] width 7 height 7
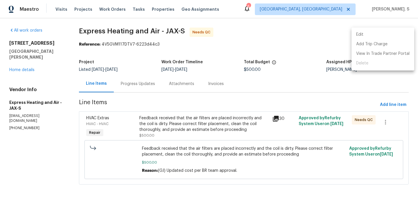
click at [388, 33] on li "Edit" at bounding box center [383, 35] width 63 height 10
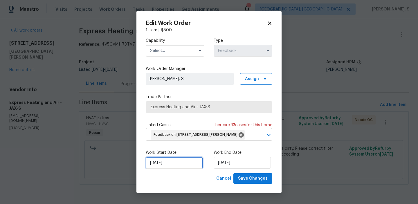
click at [174, 169] on input "8/25/2025" at bounding box center [174, 163] width 57 height 12
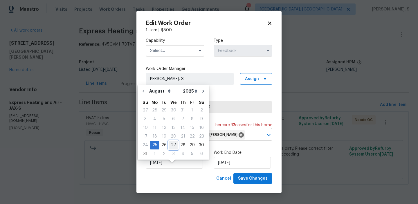
click at [171, 142] on div "27" at bounding box center [174, 145] width 10 height 8
type input "8/27/2025"
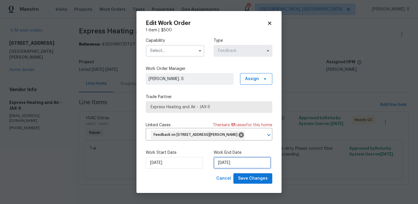
click at [228, 164] on input "8/27/2025" at bounding box center [242, 163] width 57 height 12
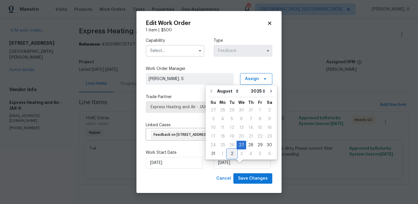
click at [229, 153] on div "2" at bounding box center [231, 154] width 9 height 8
type input "9/2/2025"
select select "8"
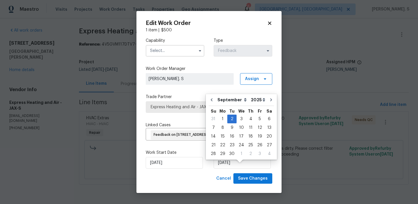
click at [177, 45] on input "text" at bounding box center [175, 51] width 59 height 12
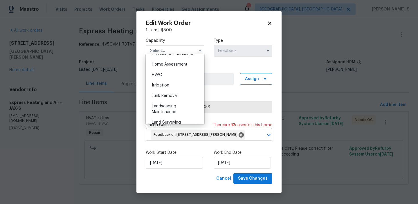
scroll to position [346, 0]
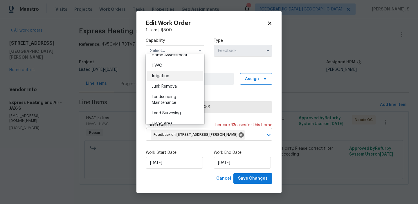
click at [173, 71] on div "Irrigation" at bounding box center [175, 76] width 56 height 10
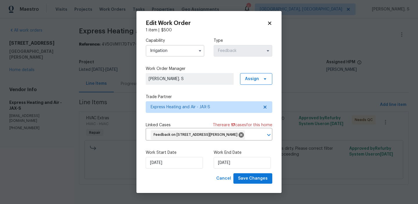
click at [172, 53] on input "Irrigation" at bounding box center [175, 51] width 59 height 12
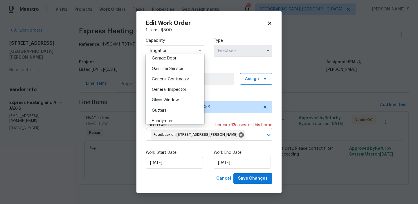
scroll to position [298, 0]
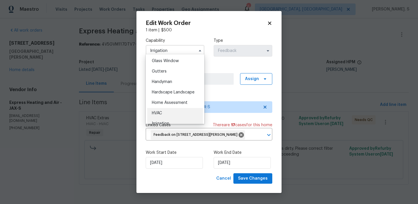
click at [165, 114] on div "HVAC" at bounding box center [175, 113] width 56 height 10
type input "HVAC"
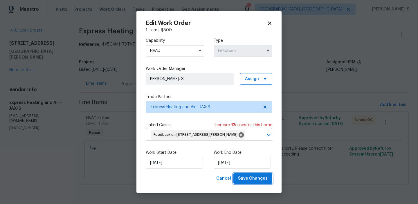
click at [251, 182] on span "Save Changes" at bounding box center [253, 178] width 30 height 7
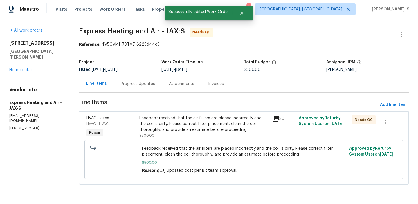
click at [197, 131] on div "Feedback received that the air filters are placed incorrectly and the coil is d…" at bounding box center [203, 123] width 129 height 17
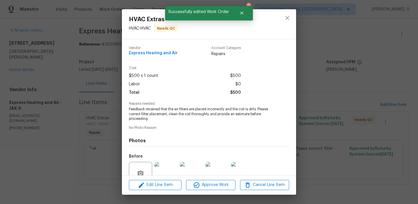
scroll to position [53, 0]
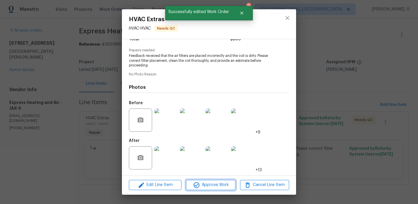
click at [213, 190] on button "Approve Work" at bounding box center [210, 185] width 49 height 10
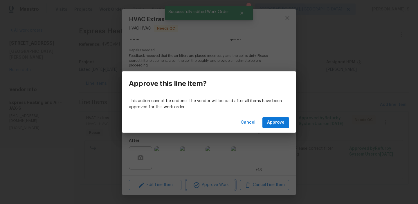
click at [214, 182] on div "Approve this line item? This action cannot be undone. The vendor will be paid a…" at bounding box center [209, 102] width 418 height 204
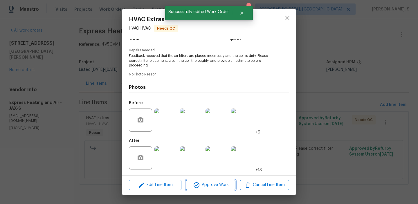
click at [200, 188] on icon "button" at bounding box center [196, 185] width 7 height 7
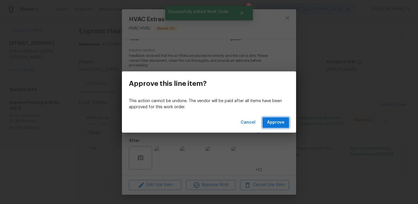
click at [275, 118] on button "Approve" at bounding box center [275, 122] width 27 height 11
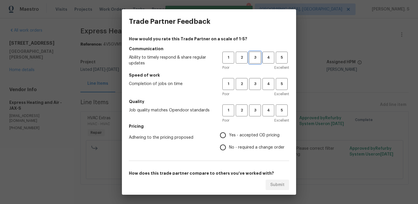
click at [253, 56] on span "3" at bounding box center [255, 57] width 11 height 7
click at [253, 80] on button "3" at bounding box center [255, 84] width 12 height 12
click at [253, 108] on span "3" at bounding box center [255, 110] width 11 height 7
click at [256, 143] on label "No - required a change order" at bounding box center [251, 147] width 68 height 12
click at [229, 143] on input "No - required a change order" at bounding box center [223, 147] width 12 height 12
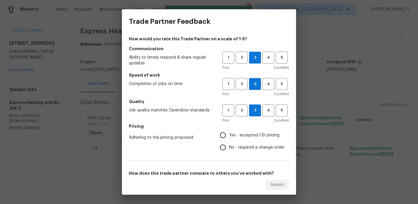
radio input "true"
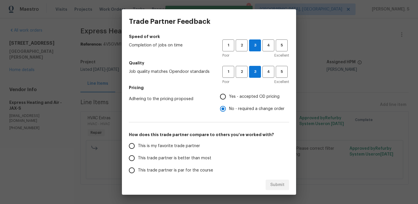
scroll to position [68, 0]
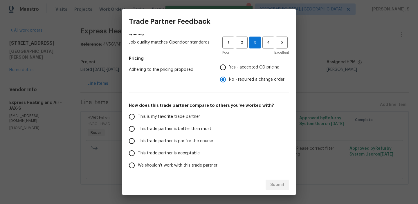
click at [202, 147] on label "This trade partner is acceptable" at bounding box center [172, 153] width 92 height 12
click at [138, 147] on input "This trade partner is acceptable" at bounding box center [132, 153] width 12 height 12
click at [215, 150] on label "This trade partner is acceptable" at bounding box center [172, 153] width 92 height 12
click at [138, 150] on input "This trade partner is acceptable" at bounding box center [132, 153] width 12 height 12
radio input "true"
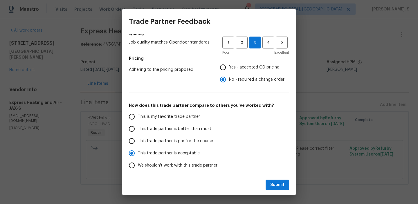
click at [210, 146] on label "This trade partner is par for the course" at bounding box center [172, 141] width 92 height 12
click at [138, 146] on input "This trade partner is par for the course" at bounding box center [132, 141] width 12 height 12
radio input "true"
click at [271, 185] on span "Submit" at bounding box center [277, 184] width 14 height 7
radio input "true"
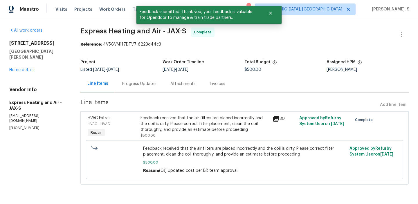
click at [134, 70] on div "Listed 8/25/2025 - 9/3/2025" at bounding box center [121, 70] width 82 height 4
click at [134, 78] on div "Progress Updates" at bounding box center [139, 83] width 48 height 17
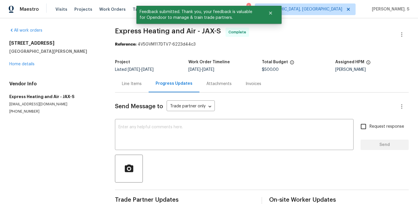
click at [142, 115] on div "Send Message to Trade partner only Trade partner only ​ x ​ Request response Se…" at bounding box center [262, 150] width 294 height 115
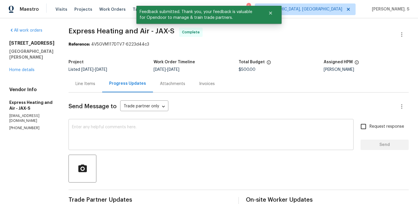
click at [141, 128] on textarea at bounding box center [211, 135] width 278 height 20
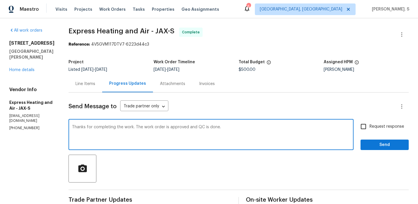
click at [172, 127] on textarea "Thanks for completing the work. The work order is approved and QC is done." at bounding box center [211, 135] width 278 height 20
type textarea "Thanks for completing the work. The work order is approved and QC is done."
click at [364, 127] on input "Request response" at bounding box center [363, 126] width 12 height 12
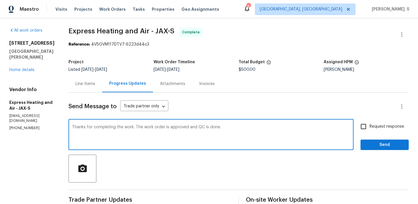
checkbox input "true"
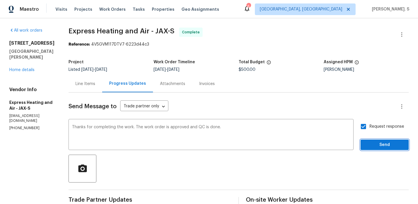
click at [371, 143] on span "Send" at bounding box center [384, 144] width 39 height 7
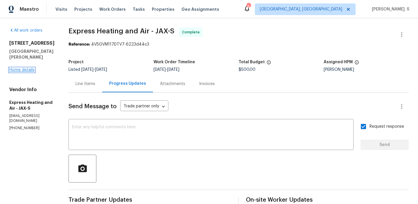
click at [26, 69] on link "Home details" at bounding box center [21, 70] width 25 height 4
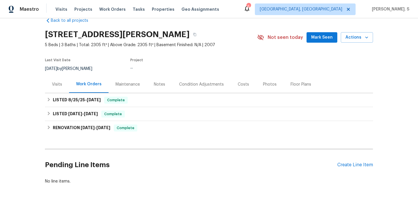
scroll to position [29, 0]
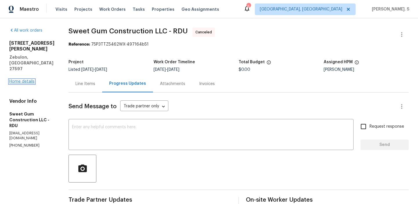
click at [30, 80] on link "Home details" at bounding box center [21, 82] width 25 height 4
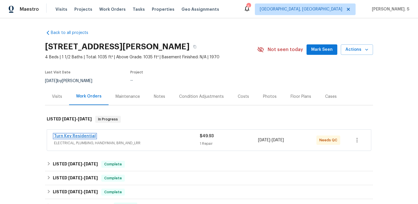
click at [66, 136] on link "Turn Key Residential" at bounding box center [75, 136] width 42 height 4
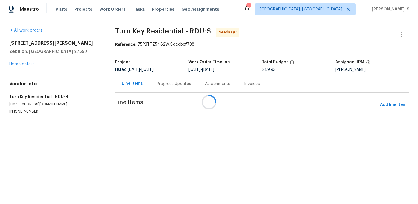
click at [162, 82] on div at bounding box center [209, 102] width 418 height 204
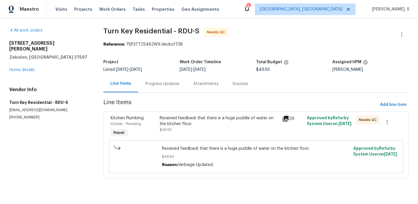
click at [162, 82] on div "Progress Updates" at bounding box center [162, 84] width 34 height 6
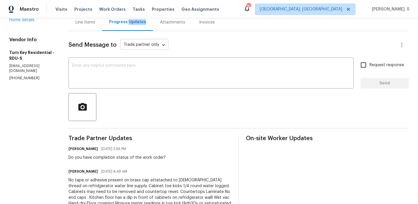
scroll to position [26, 0]
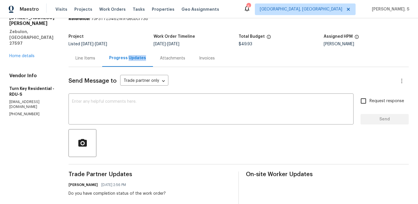
click at [95, 57] on div "Line Items" at bounding box center [85, 58] width 20 height 6
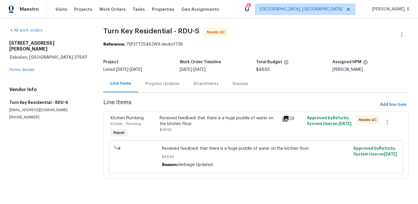
click at [227, 117] on div "Received feedback that there is a huge puddle of water on the kitchen floor." at bounding box center [219, 121] width 119 height 12
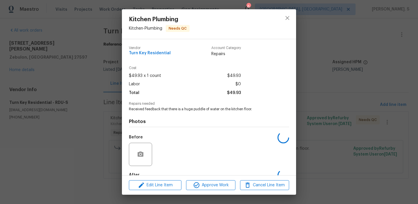
scroll to position [34, 0]
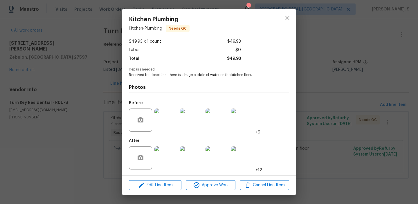
click at [170, 154] on img at bounding box center [165, 157] width 23 height 23
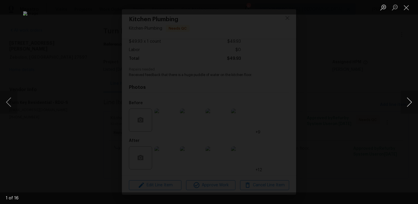
click at [413, 101] on button "Next image" at bounding box center [409, 102] width 17 height 23
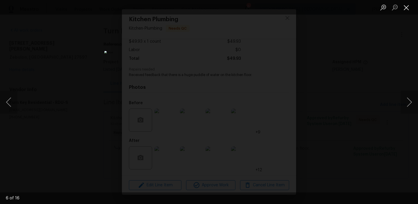
click at [406, 5] on button "Close lightbox" at bounding box center [407, 7] width 12 height 10
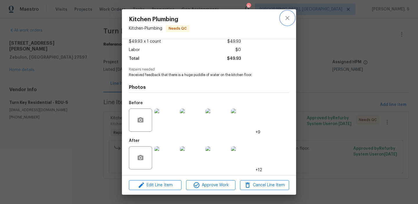
click at [286, 18] on icon "close" at bounding box center [287, 18] width 7 height 7
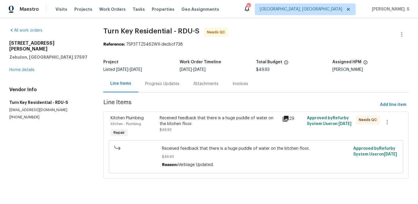
click at [163, 80] on div "Progress Updates" at bounding box center [162, 83] width 48 height 17
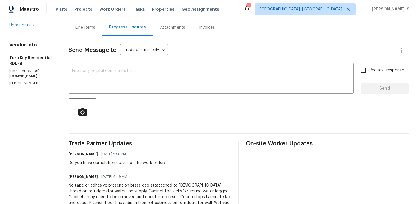
scroll to position [13, 0]
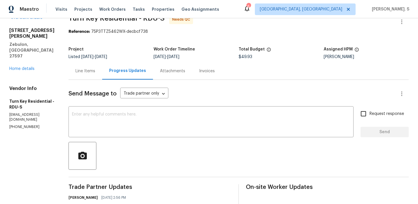
click at [94, 60] on div "Project Listed 8/28/2025 - 8/30/2025 Work Order Timeline 8/28/2025 - 8/30/2025 …" at bounding box center [239, 53] width 340 height 19
click at [400, 23] on icon "button" at bounding box center [401, 21] width 7 height 7
click at [382, 24] on li "Edit" at bounding box center [383, 22] width 63 height 10
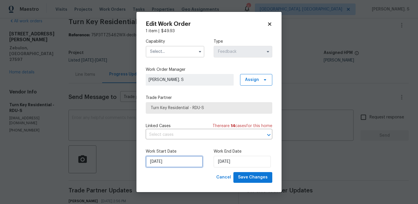
click at [169, 159] on input "8/28/2025" at bounding box center [174, 162] width 57 height 12
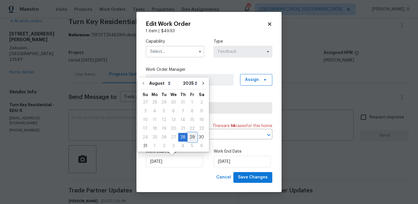
click at [188, 138] on div "29" at bounding box center [192, 137] width 9 height 8
type input "8/29/2025"
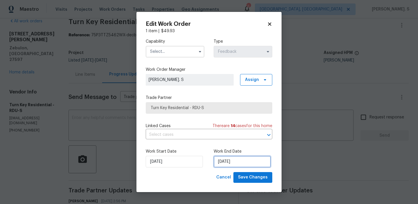
click at [220, 159] on input "8/30/2025" at bounding box center [242, 162] width 57 height 12
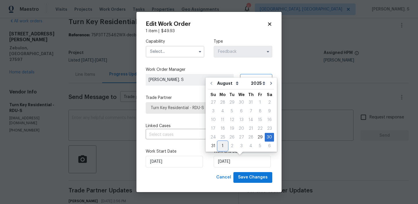
click at [222, 144] on div "1" at bounding box center [222, 146] width 9 height 8
type input "9/1/2025"
select select "8"
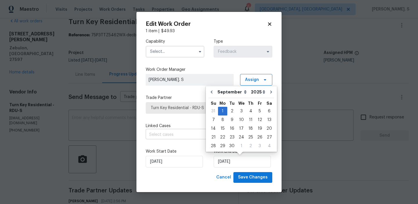
click at [195, 132] on input "text" at bounding box center [201, 134] width 110 height 9
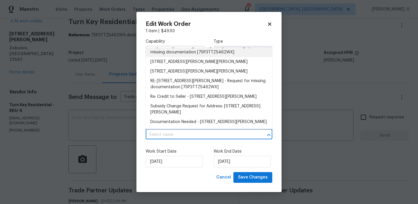
scroll to position [118, 0]
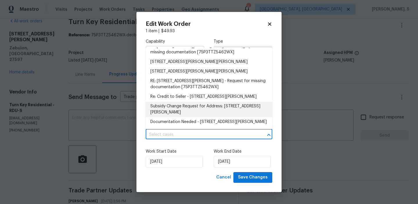
click at [185, 145] on div "Work Start Date 8/29/2025 Work End Date 9/1/2025" at bounding box center [209, 158] width 127 height 28
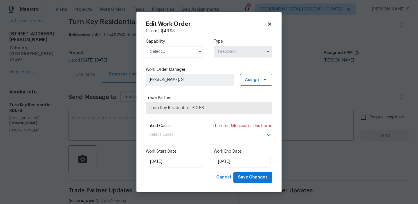
click at [189, 49] on input "text" at bounding box center [175, 52] width 59 height 12
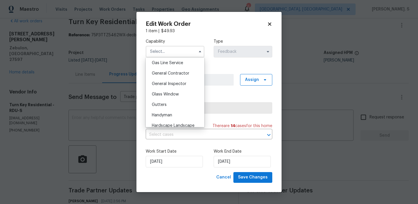
scroll to position [278, 0]
click at [174, 101] on div "Handyman" at bounding box center [175, 105] width 56 height 10
type input "Handyman"
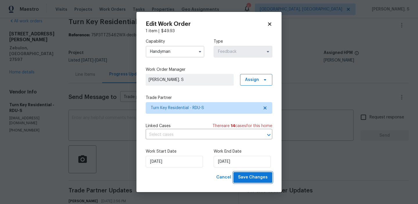
click at [256, 176] on span "Save Changes" at bounding box center [253, 177] width 30 height 7
click at [96, 83] on body "Maestro Visits Projects Work Orders Tasks Properties Geo Assignments 6 Albuquer…" at bounding box center [209, 102] width 418 height 204
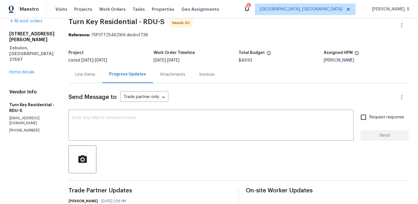
click at [96, 83] on div "Line Items" at bounding box center [86, 74] width 34 height 17
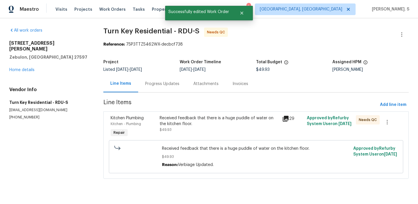
click at [212, 137] on div "Received feedback that there is a huge puddle of water on the kitchen floor. $4…" at bounding box center [219, 127] width 123 height 27
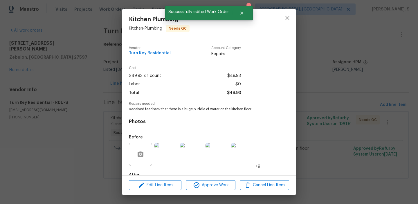
scroll to position [34, 0]
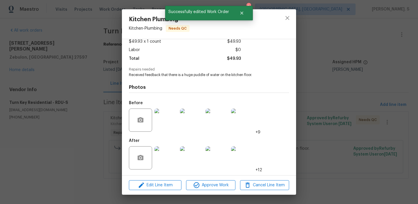
click at [221, 191] on div "Edit Line Item Approve Work Cancel Line Item" at bounding box center [209, 185] width 174 height 19
click at [222, 185] on span "Approve Work" at bounding box center [211, 185] width 46 height 7
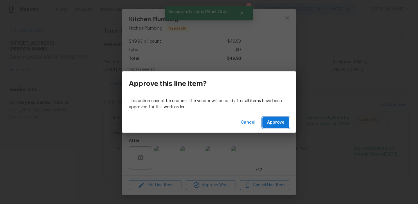
click at [284, 121] on button "Approve" at bounding box center [275, 122] width 27 height 11
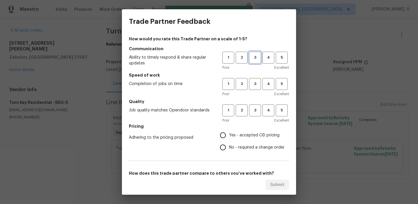
click at [256, 59] on span "3" at bounding box center [255, 57] width 11 height 7
click at [257, 84] on span "3" at bounding box center [255, 84] width 11 height 7
click at [259, 114] on button "3" at bounding box center [255, 111] width 12 height 12
click at [248, 133] on span "Yes - accepted OD pricing" at bounding box center [254, 135] width 51 height 6
click at [229, 133] on input "Yes - accepted OD pricing" at bounding box center [223, 135] width 12 height 12
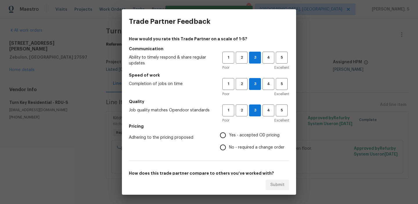
radio input "true"
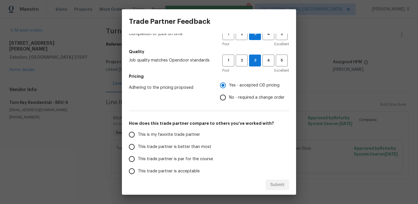
scroll to position [84, 0]
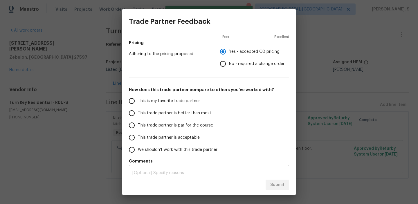
click at [194, 119] on label "This trade partner is better than most" at bounding box center [172, 113] width 92 height 12
click at [138, 119] on input "This trade partner is better than most" at bounding box center [132, 113] width 12 height 12
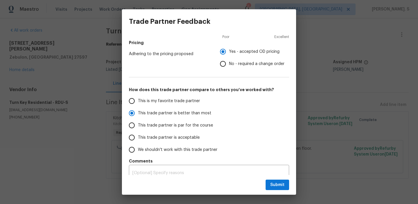
scroll to position [91, 0]
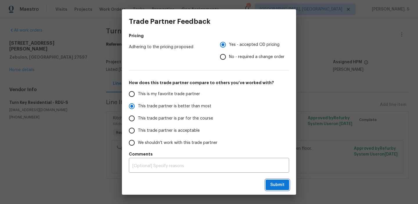
click at [279, 183] on span "Submit" at bounding box center [277, 184] width 14 height 7
radio input "true"
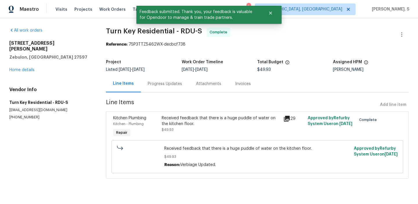
click at [152, 80] on div "Progress Updates" at bounding box center [165, 83] width 48 height 17
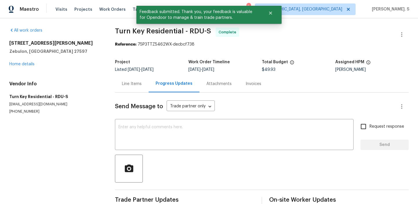
scroll to position [13, 0]
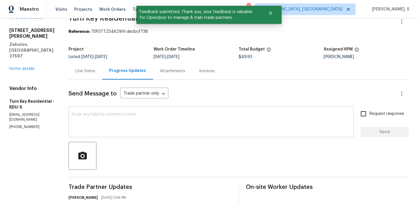
click at [147, 112] on textarea at bounding box center [211, 122] width 278 height 20
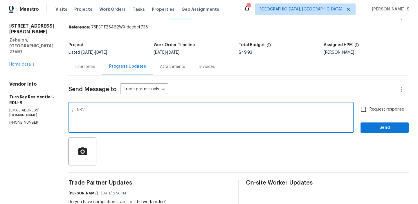
scroll to position [0, 0]
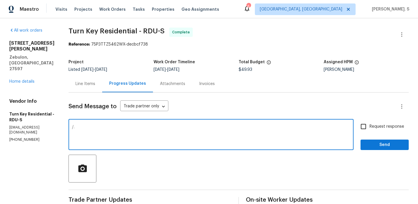
type textarea "/"
type textarea "t"
click at [0, 0] on div "completing" at bounding box center [0, 0] width 0 height 0
click at [127, 147] on div "Thanks for completing the work. x ​" at bounding box center [211, 135] width 285 height 30
click at [177, 123] on div "Thanks for completing the work. x ​" at bounding box center [211, 135] width 285 height 30
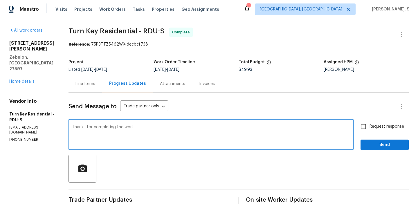
click at [162, 128] on textarea "Thanks for completing the work." at bounding box center [211, 135] width 278 height 20
click at [164, 129] on textarea "Thanks for completing the work. The work order is approved and QC is done." at bounding box center [211, 135] width 278 height 20
type textarea "Thanks for completing the work. The work order is approved and QC is done."
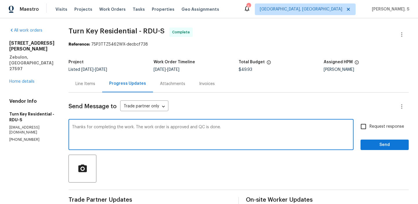
click at [387, 124] on span "Request response" at bounding box center [387, 127] width 35 height 6
click at [370, 124] on input "Request response" at bounding box center [363, 126] width 12 height 12
checkbox input "true"
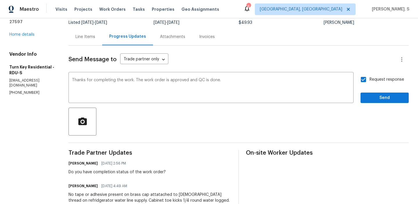
scroll to position [70, 0]
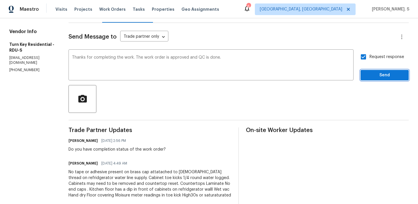
click at [401, 75] on span "Send" at bounding box center [384, 75] width 39 height 7
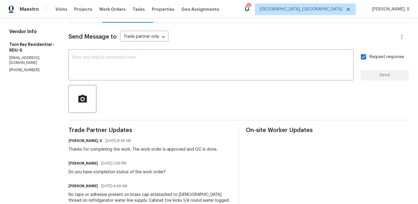
scroll to position [0, 0]
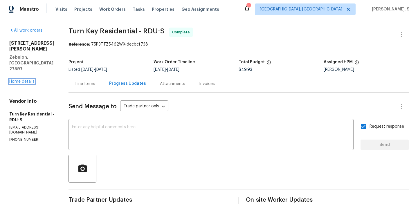
click at [10, 80] on link "Home details" at bounding box center [21, 82] width 25 height 4
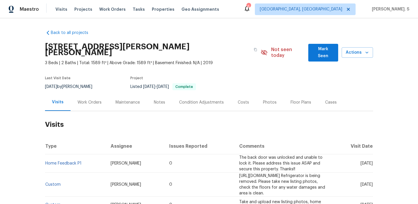
click at [85, 94] on div "Work Orders" at bounding box center [90, 102] width 38 height 17
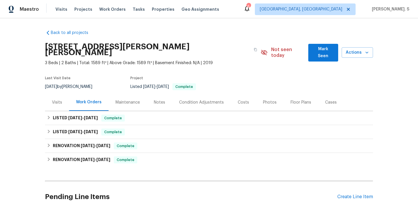
scroll to position [46, 0]
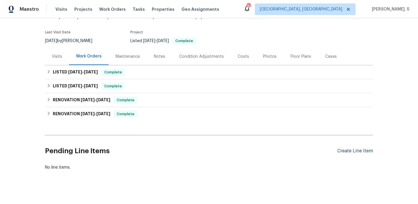
click at [364, 148] on div "Create Line Item" at bounding box center [355, 151] width 36 height 6
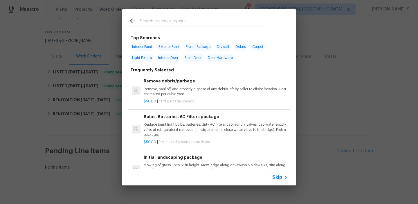
click at [181, 100] on span "Yard garbage present" at bounding box center [176, 101] width 35 height 3
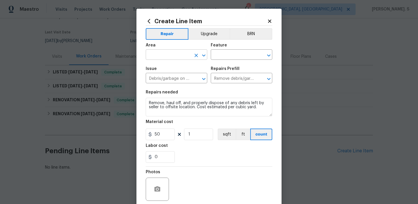
click at [205, 54] on icon "Open" at bounding box center [203, 55] width 7 height 7
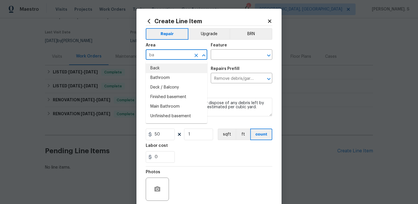
click at [176, 64] on li "Back" at bounding box center [177, 69] width 62 height 10
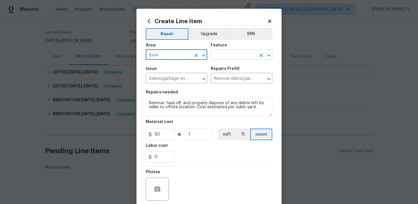
click at [271, 57] on icon "Open" at bounding box center [268, 55] width 7 height 7
type input "Back"
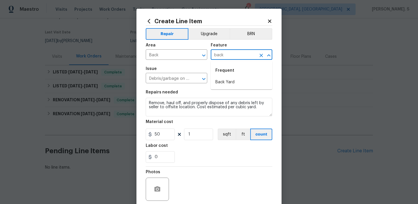
click at [239, 80] on li "Back Yard" at bounding box center [242, 83] width 62 height 10
click at [204, 79] on icon "Open" at bounding box center [203, 79] width 3 height 2
type input "Back Yard"
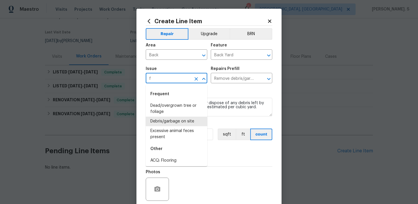
scroll to position [0, 0]
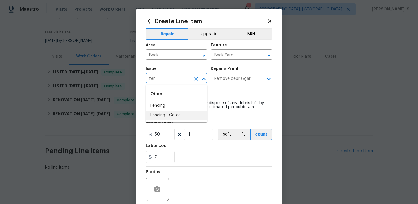
click at [183, 117] on li "Fencing - Gates" at bounding box center [177, 116] width 62 height 10
type input "Fencing - Gates"
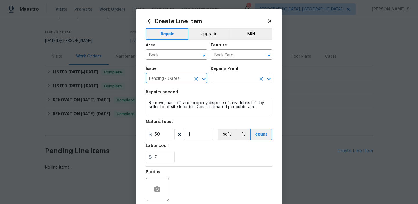
click at [272, 78] on icon "Open" at bounding box center [268, 78] width 7 height 7
type input "Fencing - Gates"
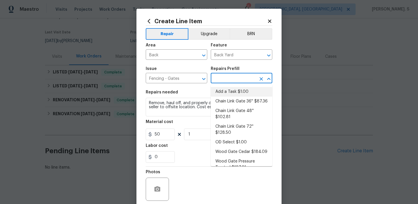
click at [240, 89] on li "Add a Task $1.00" at bounding box center [242, 92] width 62 height 10
type input "Add a Task $1.00"
type textarea "HPM to detail"
type input "1"
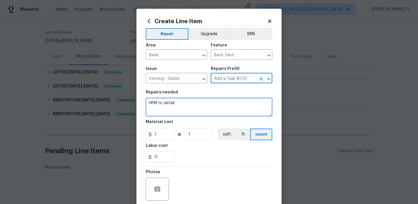
click at [189, 103] on textarea "HPM to detail" at bounding box center [209, 107] width 127 height 19
paste textarea "The backyard fence needs repair. Please inspect the fence, secure or replace da…"
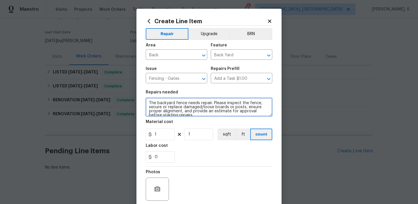
scroll to position [1, 0]
type textarea "The backyard fence needs repair. Please inspect the fence, secure or replace da…"
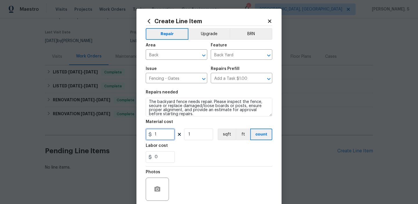
click at [160, 135] on input "1" at bounding box center [160, 135] width 29 height 12
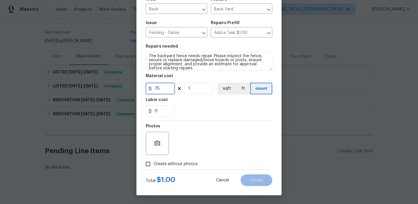
type input "75"
click at [156, 141] on icon "button" at bounding box center [157, 143] width 6 height 5
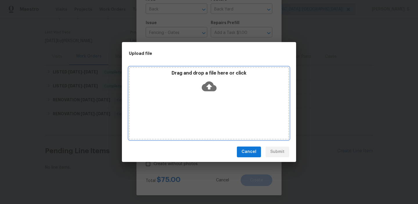
click at [220, 86] on div "Drag and drop a file here or click" at bounding box center [209, 82] width 159 height 25
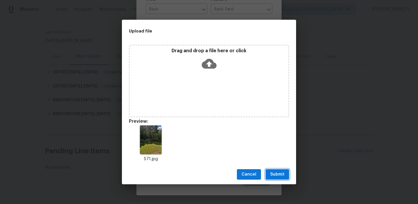
click at [267, 171] on button "Submit" at bounding box center [278, 174] width 24 height 11
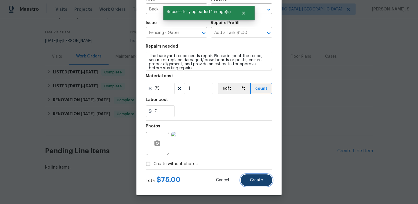
click at [246, 176] on button "Create" at bounding box center [257, 180] width 32 height 12
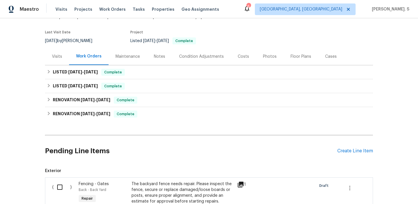
click at [57, 181] on input "checkbox" at bounding box center [62, 187] width 17 height 12
checkbox input "true"
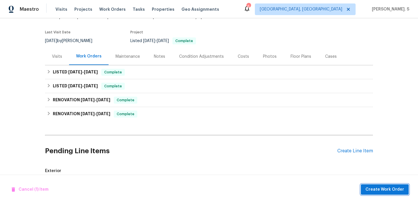
click at [381, 186] on span "Create Work Order" at bounding box center [384, 189] width 39 height 7
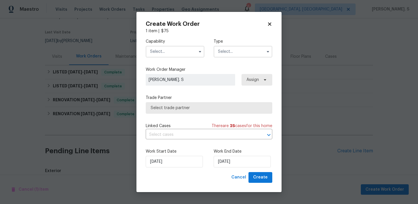
click at [186, 52] on input "text" at bounding box center [175, 52] width 59 height 12
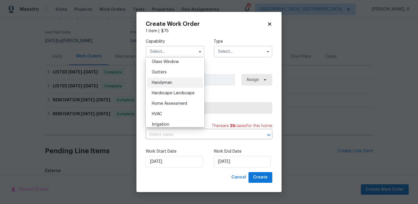
scroll to position [301, 0]
click at [179, 82] on div "Handyman" at bounding box center [175, 82] width 56 height 10
type input "Handyman"
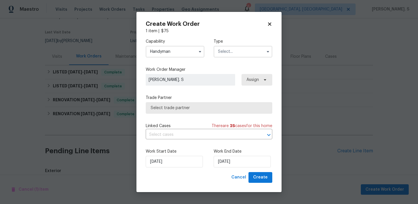
click at [233, 55] on input "text" at bounding box center [243, 52] width 59 height 12
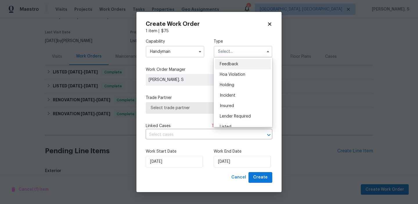
click at [232, 63] on span "Feedback" at bounding box center [229, 64] width 19 height 4
type input "Feedback"
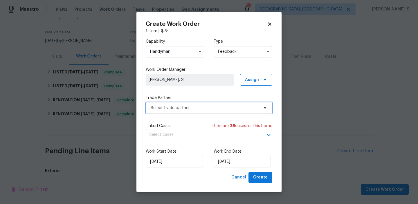
click at [218, 108] on span "Select trade partner" at bounding box center [205, 108] width 108 height 6
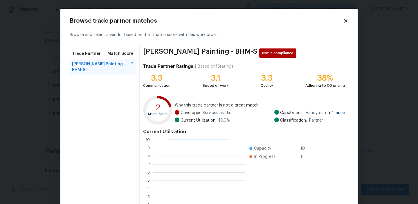
scroll to position [52, 0]
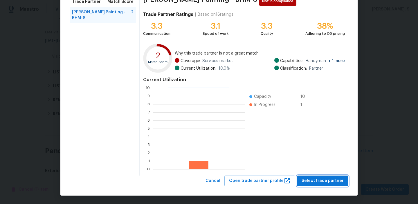
click at [331, 178] on span "Select trade partner" at bounding box center [323, 180] width 42 height 7
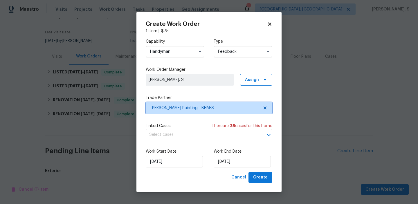
scroll to position [0, 0]
click at [165, 51] on input "Handyman" at bounding box center [175, 52] width 59 height 12
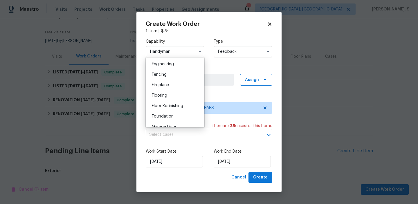
scroll to position [269, 0]
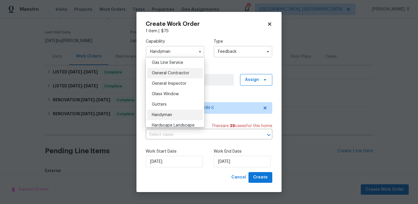
click at [167, 76] on div "General Contractor" at bounding box center [175, 73] width 56 height 10
type input "General Contractor"
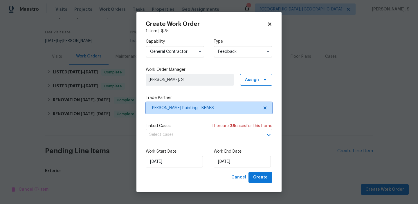
click at [264, 110] on icon at bounding box center [265, 108] width 5 height 5
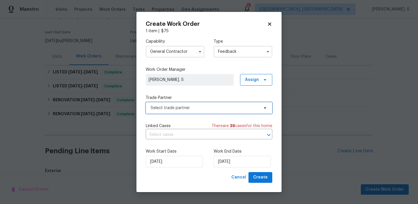
click at [264, 110] on icon at bounding box center [265, 108] width 5 height 5
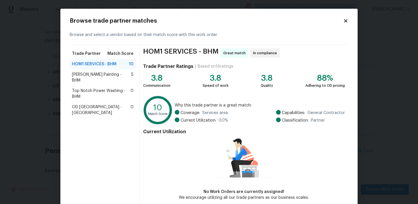
scroll to position [28, 0]
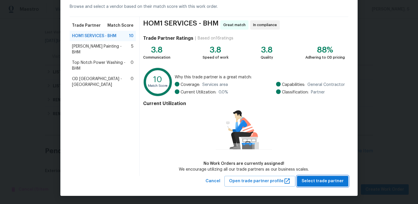
click at [314, 184] on span "Select trade partner" at bounding box center [323, 181] width 42 height 7
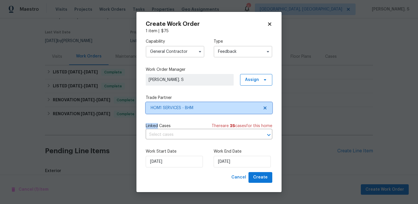
scroll to position [0, 0]
click at [160, 135] on input "text" at bounding box center [201, 134] width 110 height 9
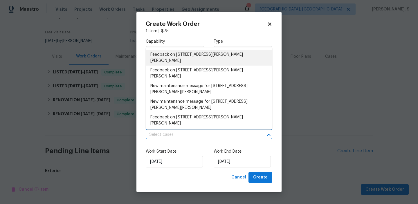
click at [182, 58] on li "Feedback on [STREET_ADDRESS][PERSON_NAME][PERSON_NAME]" at bounding box center [209, 58] width 127 height 16
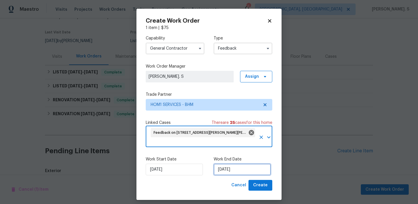
click at [228, 164] on input "[DATE]" at bounding box center [242, 170] width 57 height 12
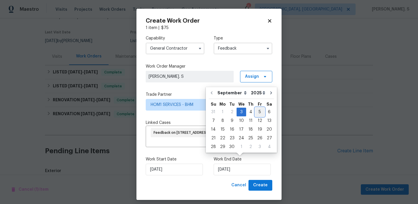
click at [256, 115] on div "5" at bounding box center [259, 112] width 9 height 8
type input "[DATE]"
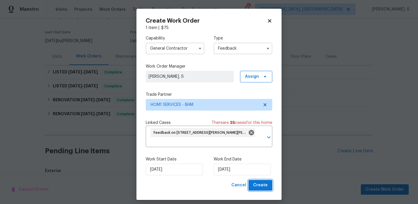
click at [258, 182] on span "Create" at bounding box center [260, 185] width 15 height 7
checkbox input "false"
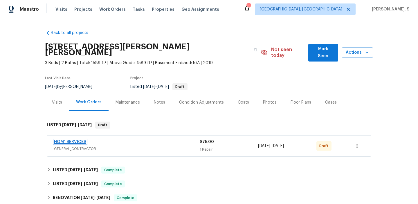
click at [75, 140] on link "HOM1 SERVICES" at bounding box center [70, 142] width 32 height 4
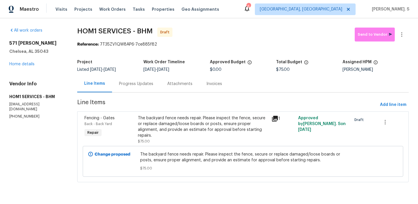
click at [145, 88] on div "Progress Updates" at bounding box center [136, 83] width 48 height 17
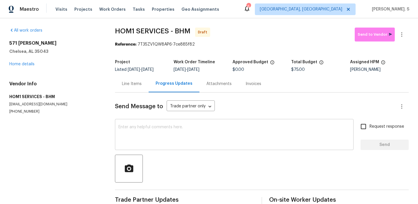
click at [145, 137] on textarea at bounding box center [234, 135] width 232 height 20
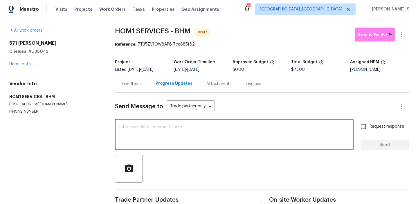
paste textarea "Hi, this is Glory with Opendoor. I’m confirming you received the WO for the pro…"
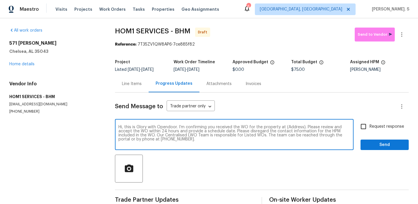
click at [292, 126] on textarea "Hi, this is Glory with Opendoor. I’m confirming you received the WO for the pro…" at bounding box center [234, 135] width 232 height 20
paste textarea "[STREET_ADDRESS][PERSON_NAME][PERSON_NAME]"
type textarea "Hi, this is Glory with Opendoor. I’m confirming you received the WO for the pro…"
click at [400, 35] on icon "button" at bounding box center [401, 34] width 7 height 7
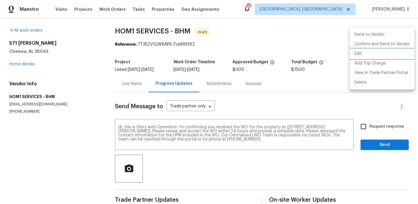
click at [374, 50] on li "Edit" at bounding box center [382, 54] width 65 height 10
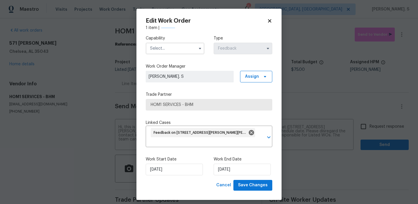
click at [184, 41] on label "Capability" at bounding box center [175, 38] width 59 height 6
click at [183, 47] on input "text" at bounding box center [175, 49] width 59 height 12
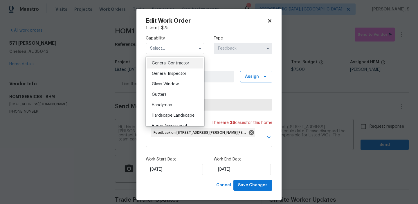
scroll to position [310, 0]
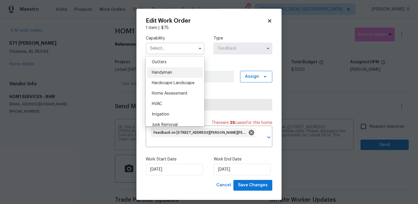
click at [163, 72] on span "Handyman" at bounding box center [162, 73] width 20 height 4
type input "Handyman"
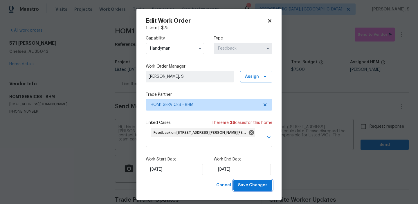
click at [248, 182] on span "Save Changes" at bounding box center [253, 185] width 30 height 7
click at [367, 126] on body "Maestro Visits Projects Work Orders Tasks Properties Geo Assignments 6 [GEOGRAP…" at bounding box center [209, 102] width 418 height 204
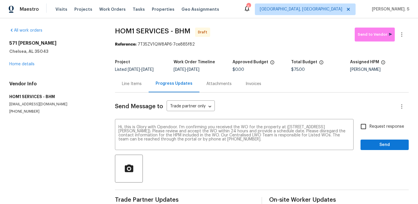
click at [367, 126] on input "Request response" at bounding box center [363, 126] width 12 height 12
checkbox input "true"
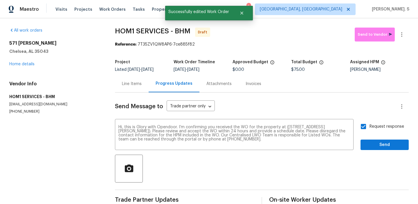
click at [368, 150] on div "Send Message to Trade partner only Trade partner only ​ Hi, this is Glory with …" at bounding box center [262, 150] width 294 height 114
click at [372, 147] on span "Send" at bounding box center [384, 144] width 39 height 7
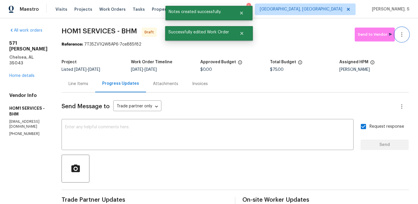
click at [400, 34] on icon "button" at bounding box center [401, 34] width 7 height 7
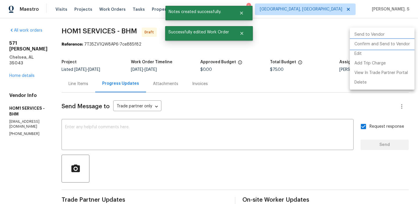
click at [377, 41] on li "Confirm and Send to Vendor" at bounding box center [382, 44] width 65 height 10
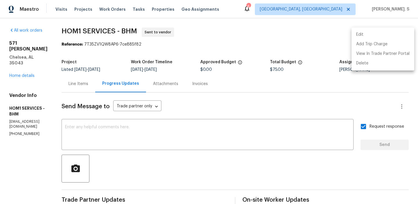
click at [109, 30] on div at bounding box center [209, 102] width 418 height 204
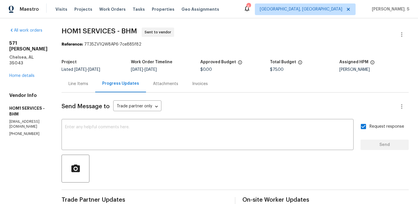
click at [109, 30] on div "Edit Add Trip Charge View In Trade Partner Portal Delete" at bounding box center [209, 102] width 418 height 204
click at [109, 30] on span "HOM1 SERVICES - BHM" at bounding box center [99, 31] width 75 height 7
copy span "HOM1 SERVICES - BHM"
drag, startPoint x: 83, startPoint y: 45, endPoint x: 143, endPoint y: 45, distance: 59.8
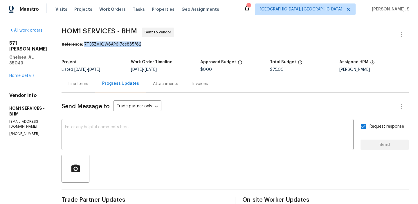
click at [143, 45] on div "Reference: 7T35ZV1QW8AP6-7ce885f82" at bounding box center [235, 45] width 347 height 6
copy div "7T35ZV1QW8AP6-7ce885f82"
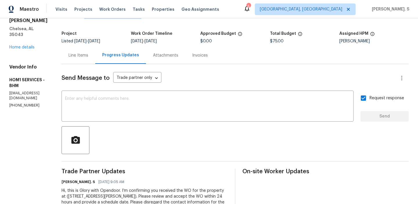
scroll to position [0, 0]
